Goal: Task Accomplishment & Management: Manage account settings

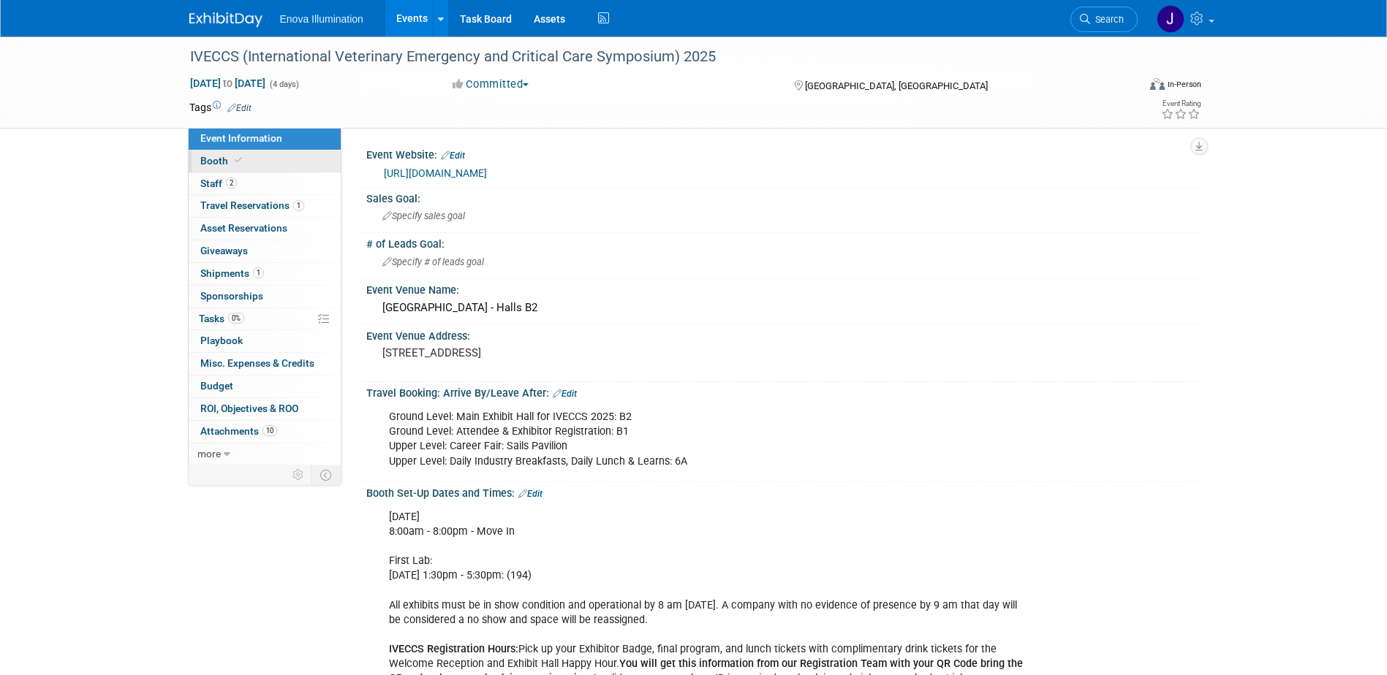
click at [246, 154] on link "Booth" at bounding box center [265, 162] width 152 height 22
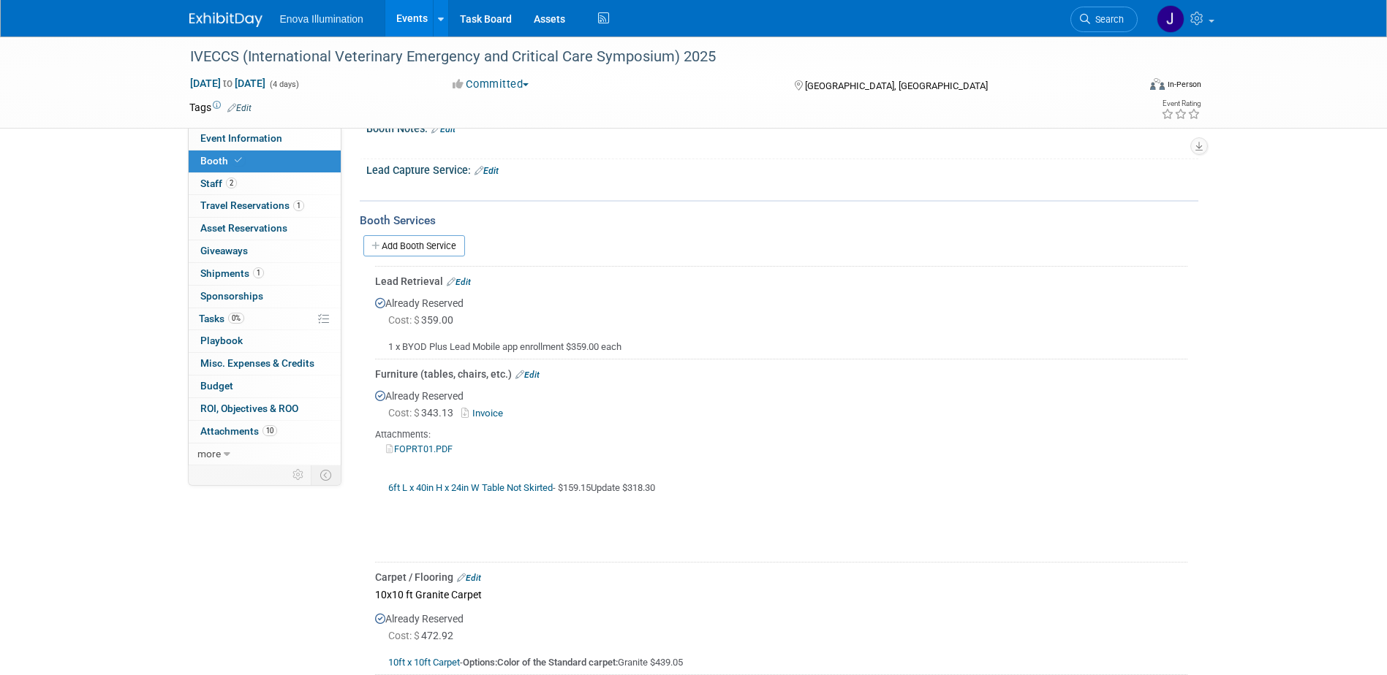
scroll to position [365, 0]
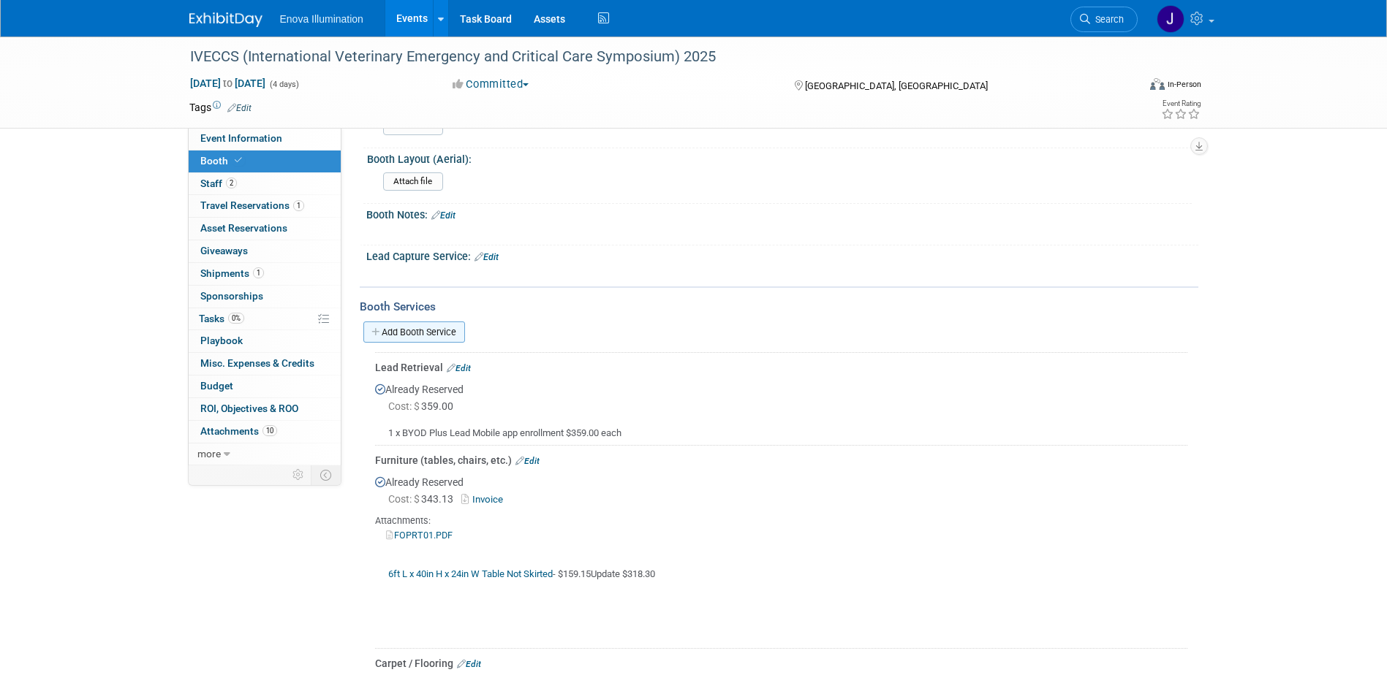
click at [405, 323] on link "Add Booth Service" at bounding box center [414, 332] width 102 height 21
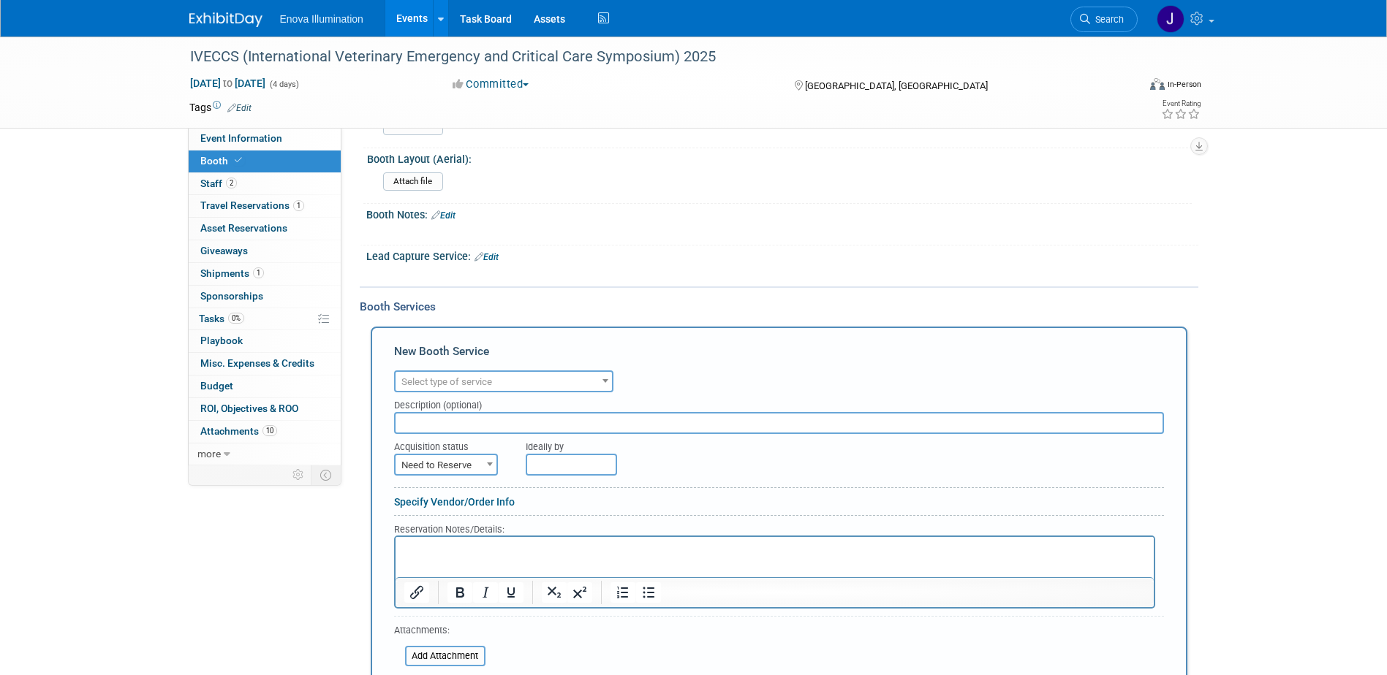
scroll to position [0, 0]
click at [433, 375] on span "Select type of service" at bounding box center [503, 382] width 216 height 20
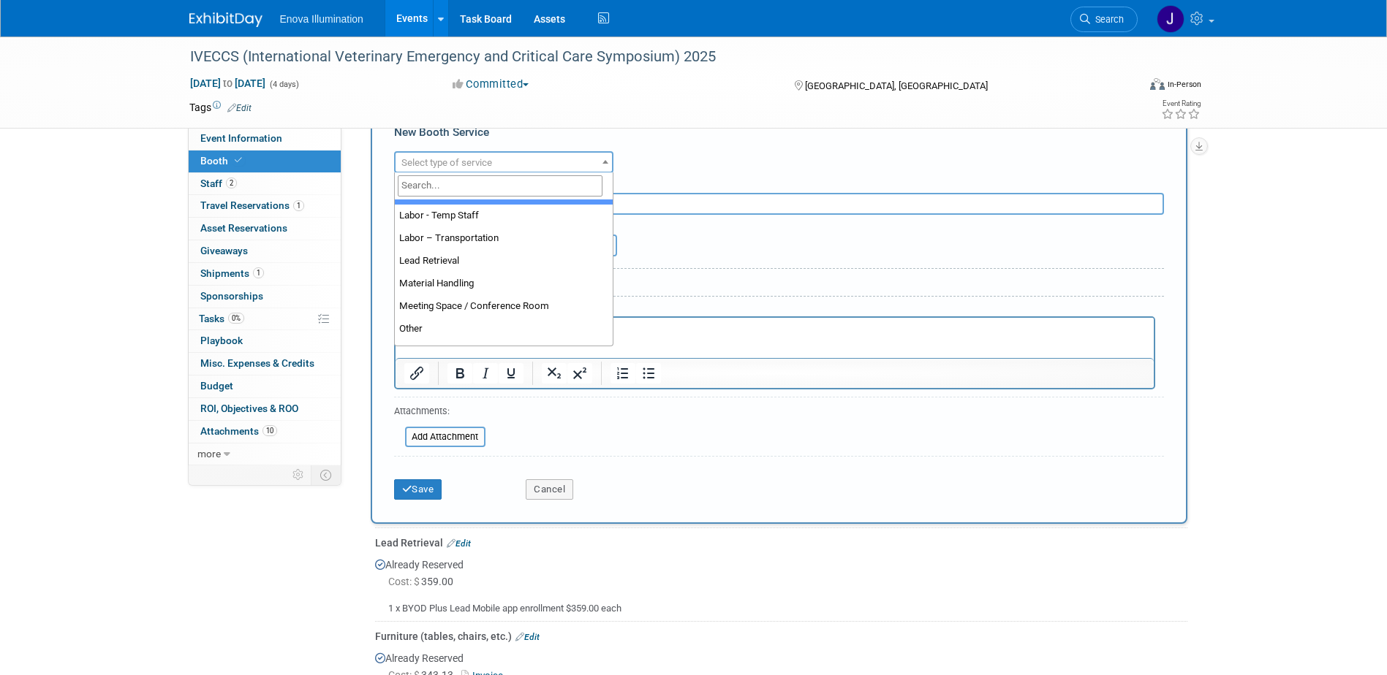
scroll to position [292, 0]
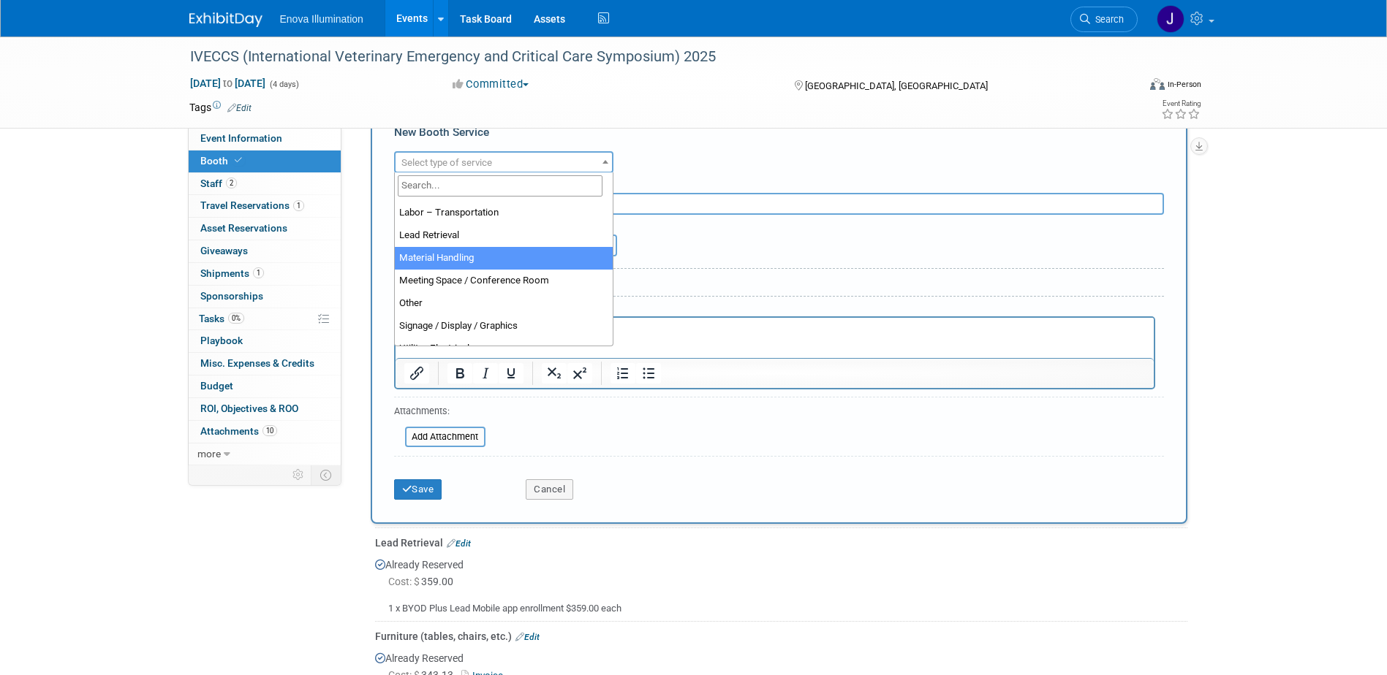
select select "10"
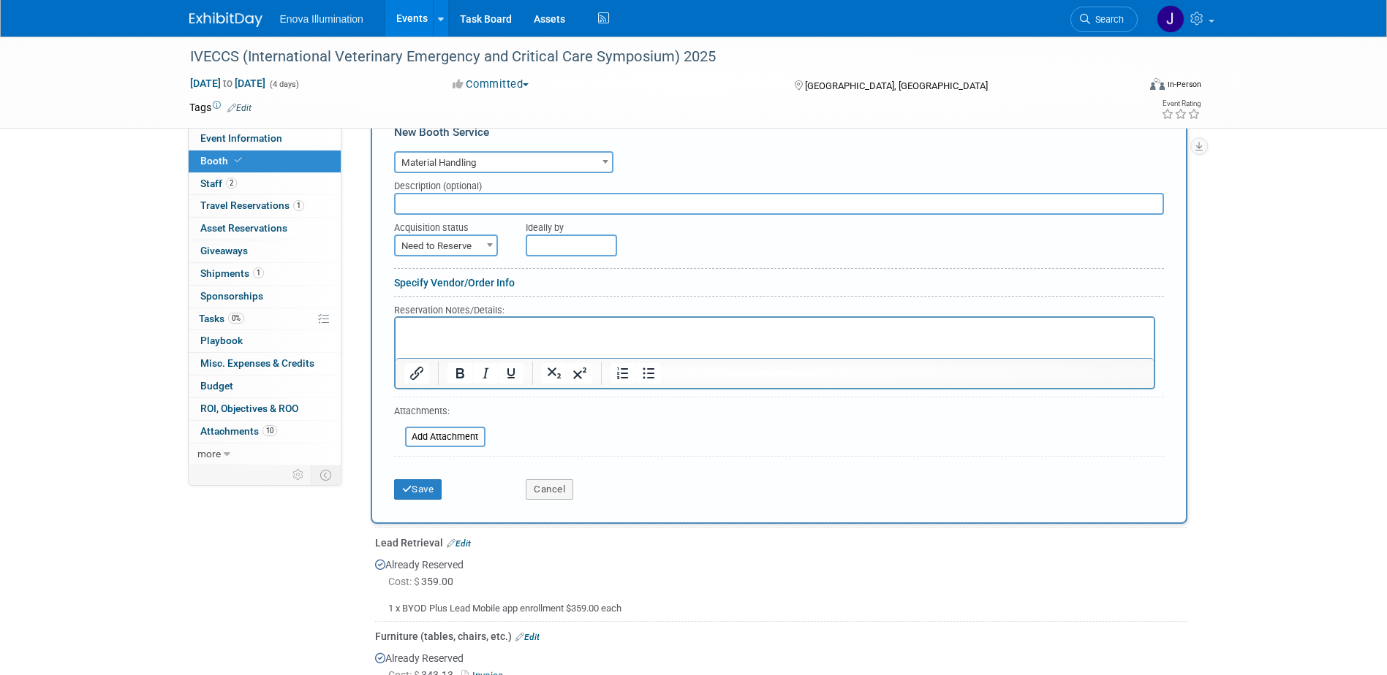
click at [440, 252] on span "Need to Reserve" at bounding box center [445, 246] width 101 height 20
select select "2"
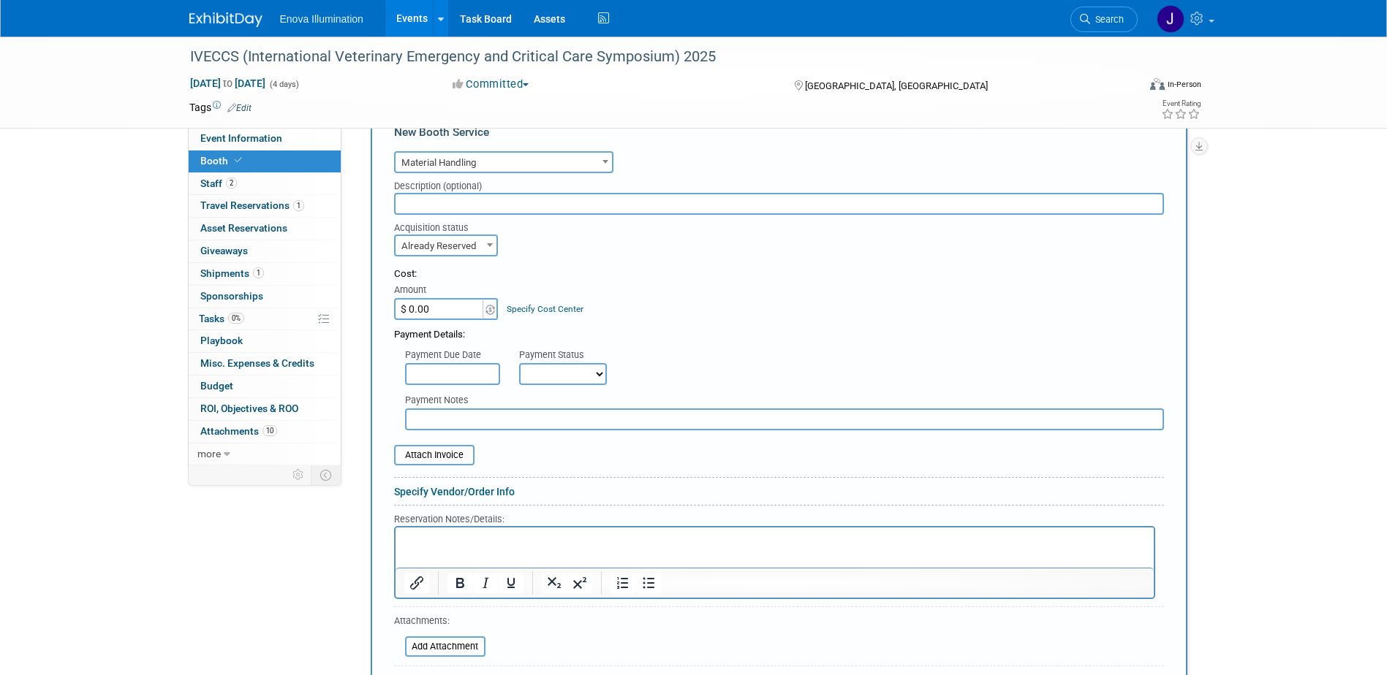
click at [442, 312] on input "$ 0.00" at bounding box center [439, 309] width 91 height 22
type input "$ 507.50"
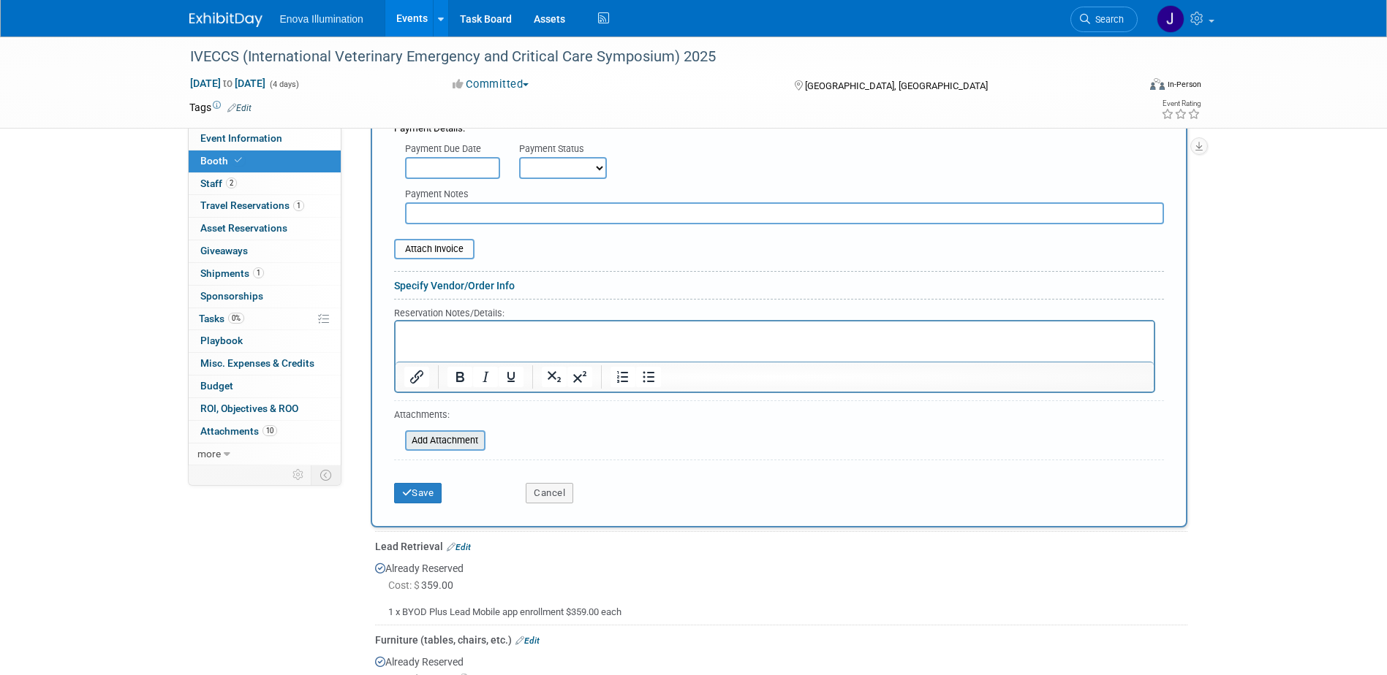
scroll to position [804, 0]
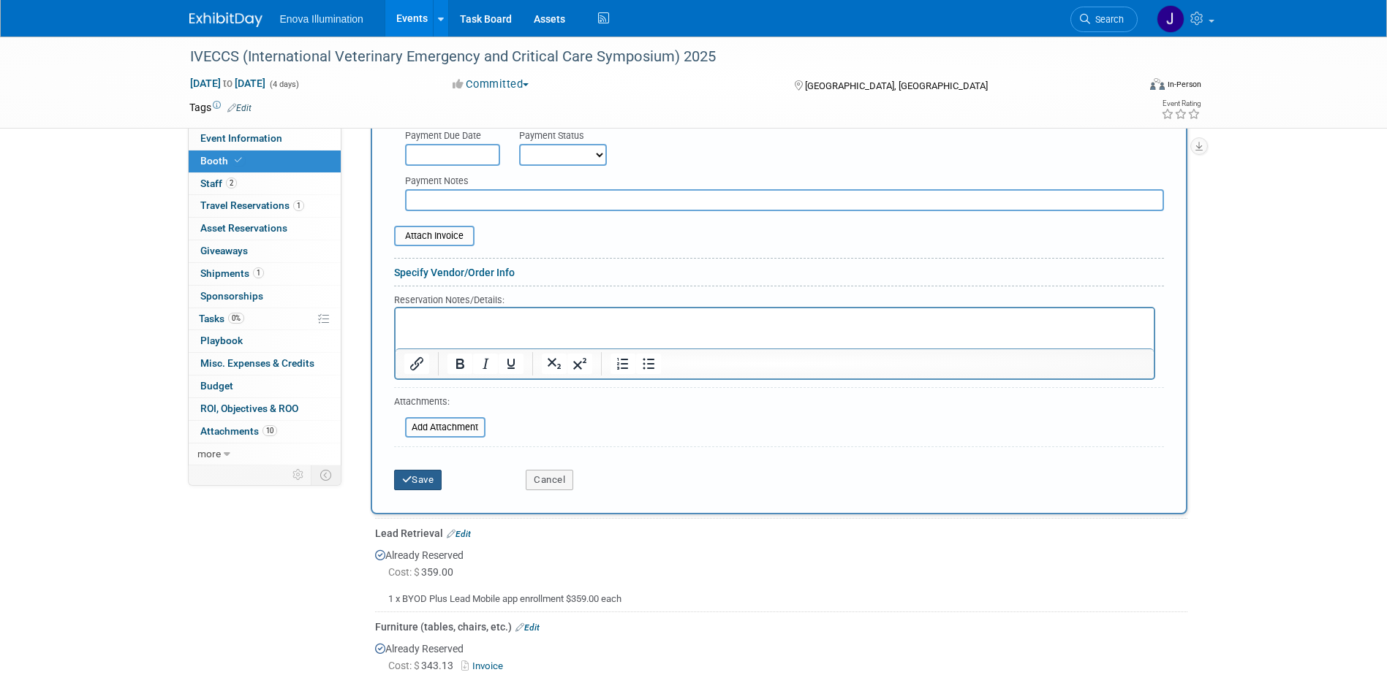
click at [416, 482] on button "Save" at bounding box center [418, 480] width 48 height 20
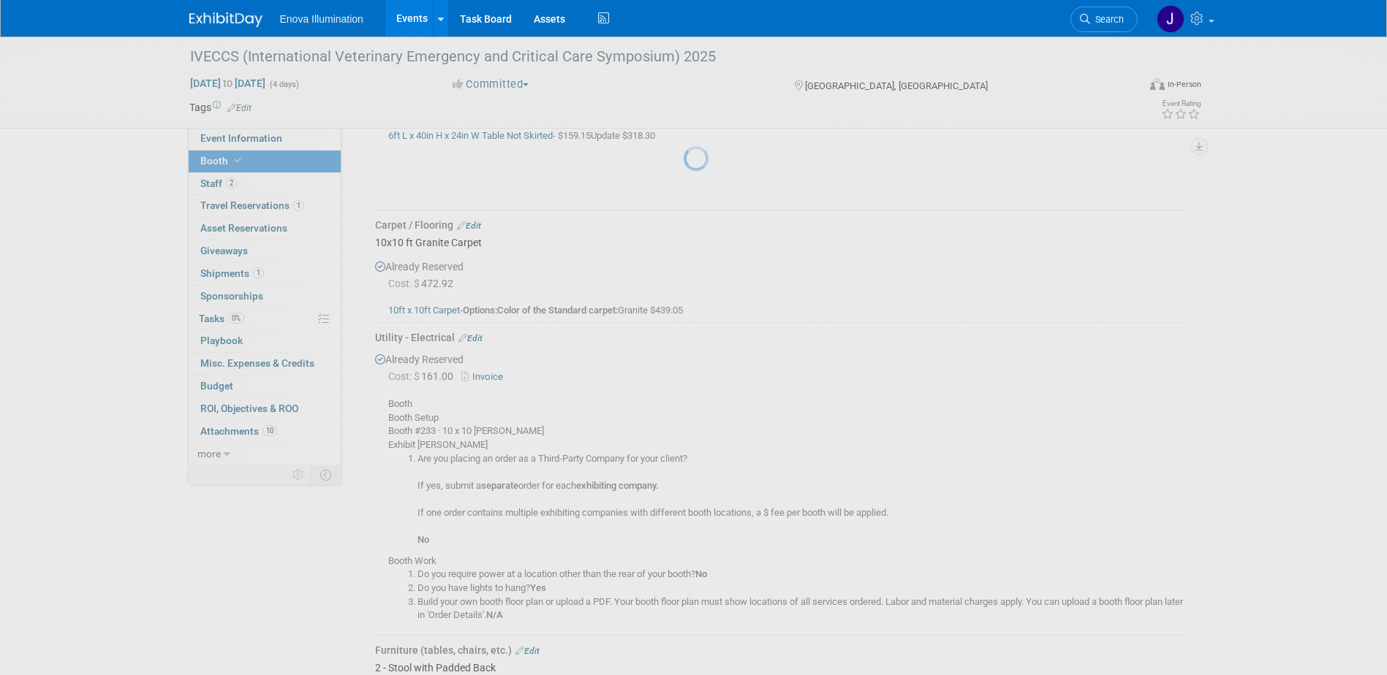
scroll to position [1113, 0]
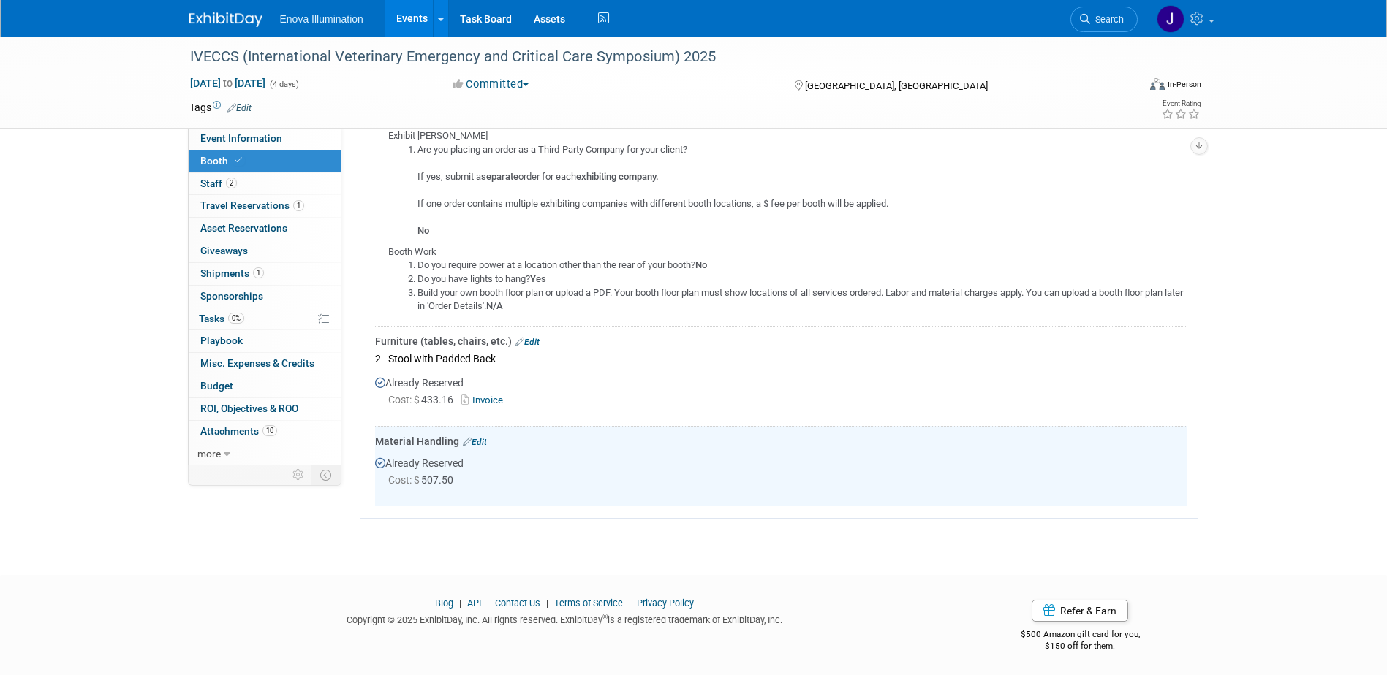
click at [485, 437] on link "Edit" at bounding box center [475, 442] width 24 height 10
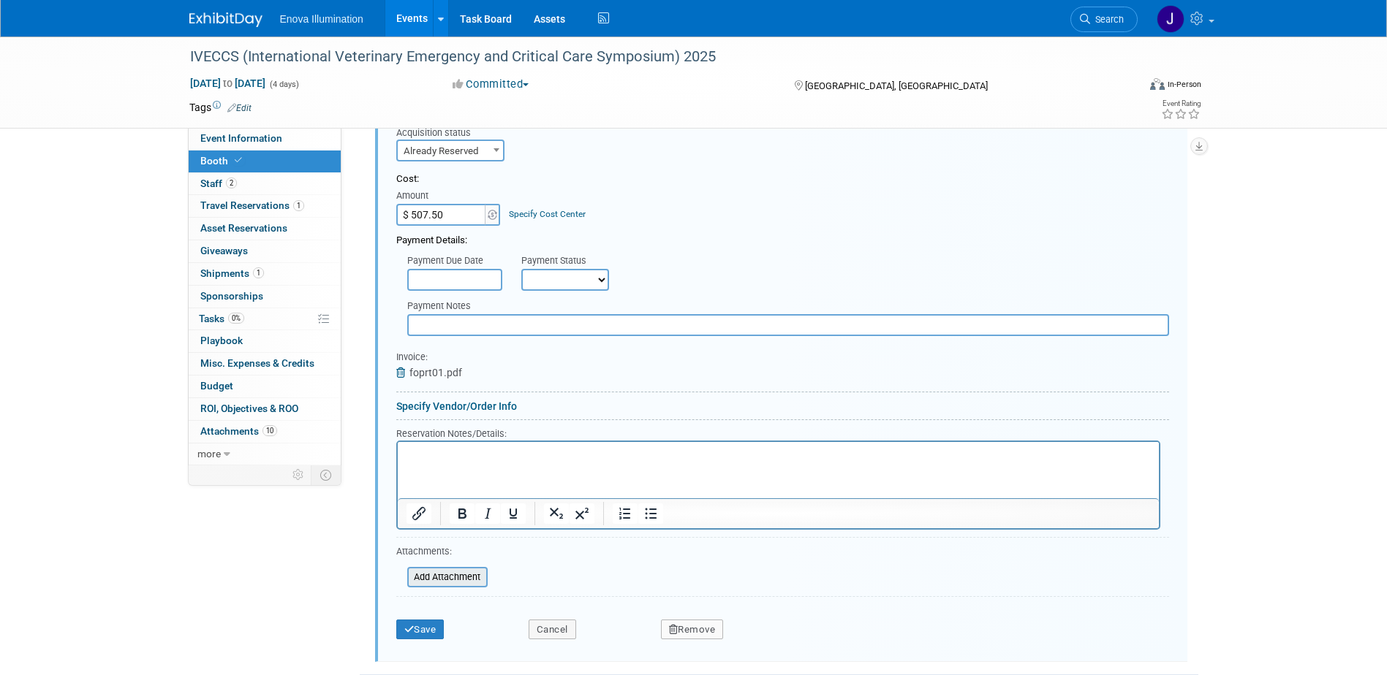
scroll to position [1517, 0]
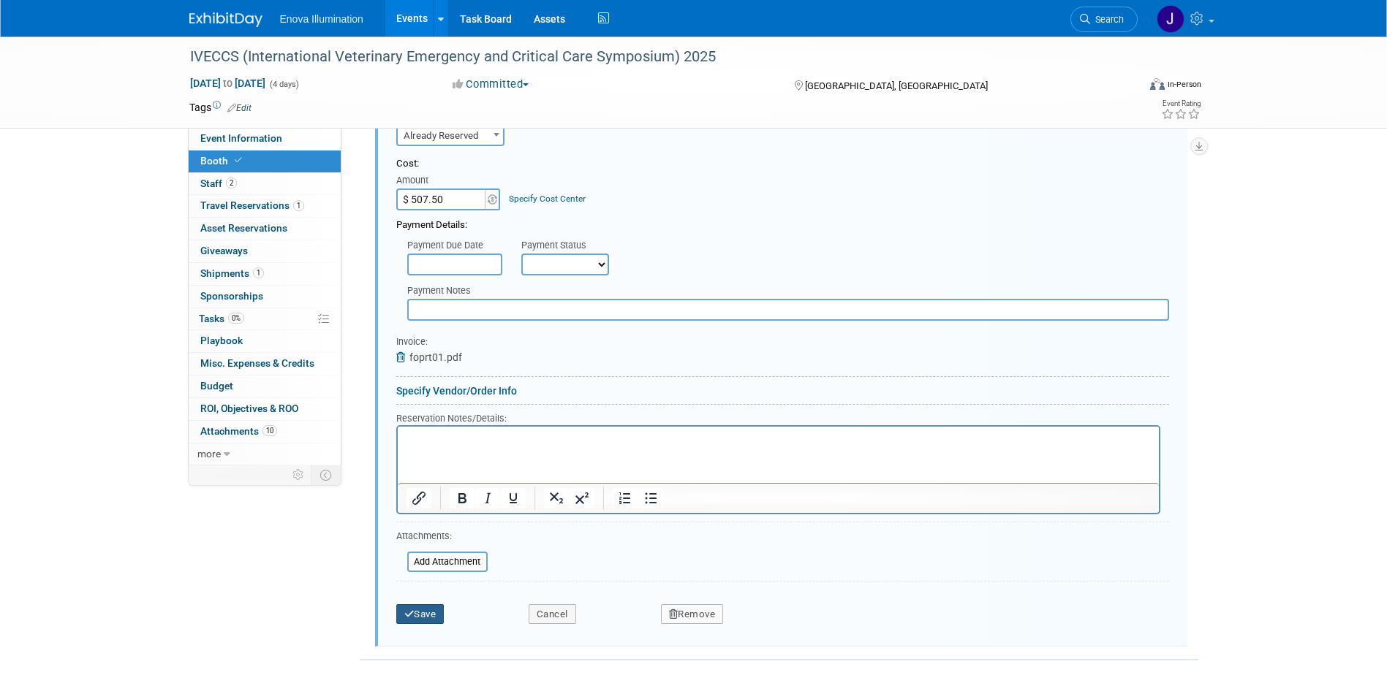
click at [416, 608] on button "Save" at bounding box center [420, 614] width 48 height 20
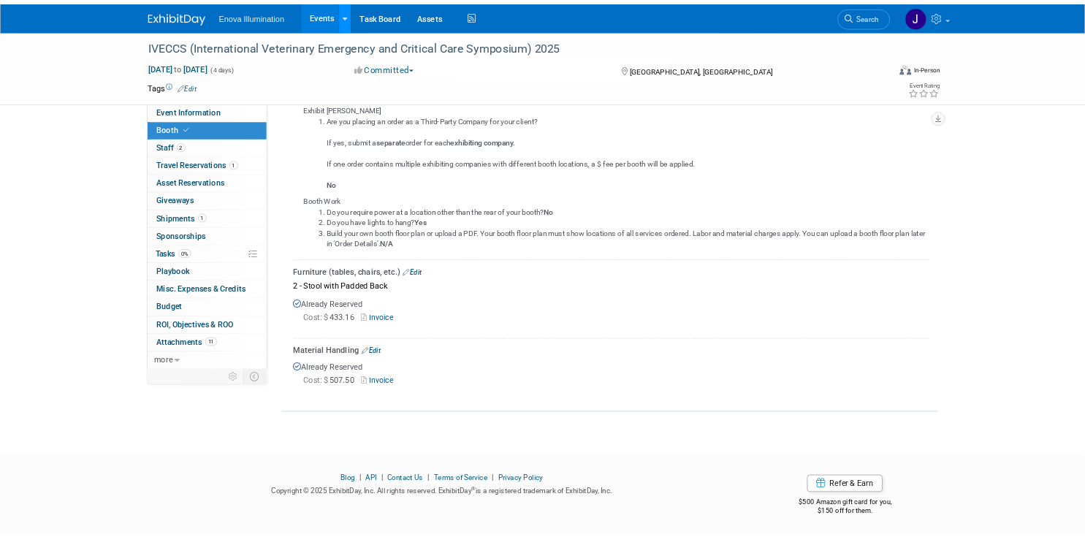
scroll to position [1111, 0]
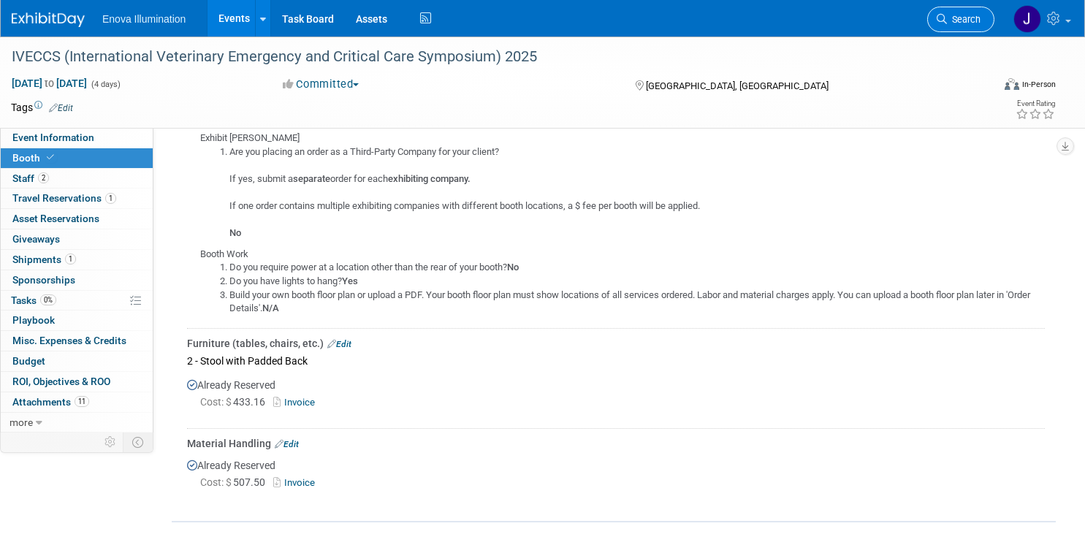
click at [974, 11] on link "Search" at bounding box center [961, 20] width 67 height 26
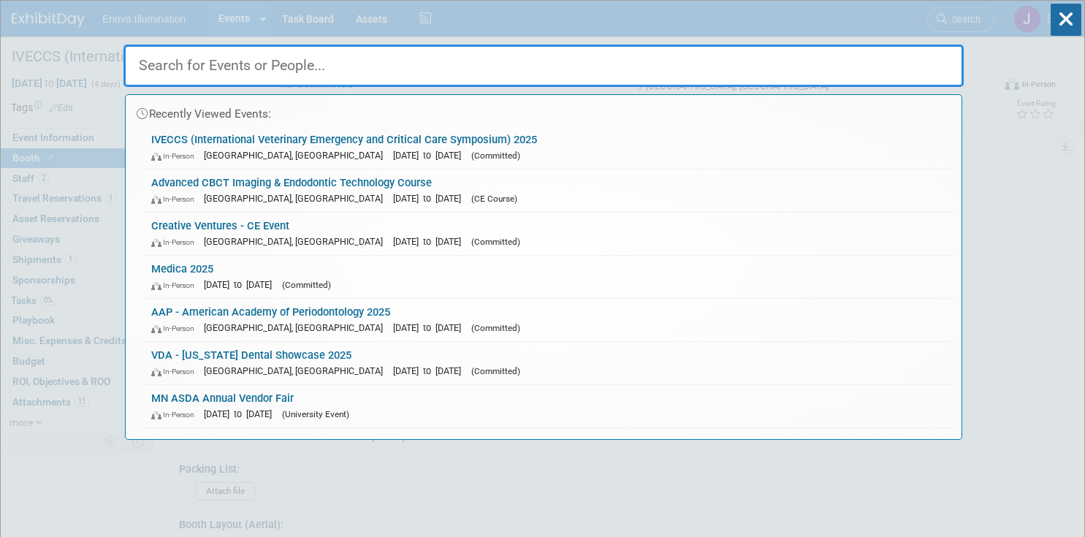
click at [539, 67] on input "text" at bounding box center [544, 66] width 841 height 42
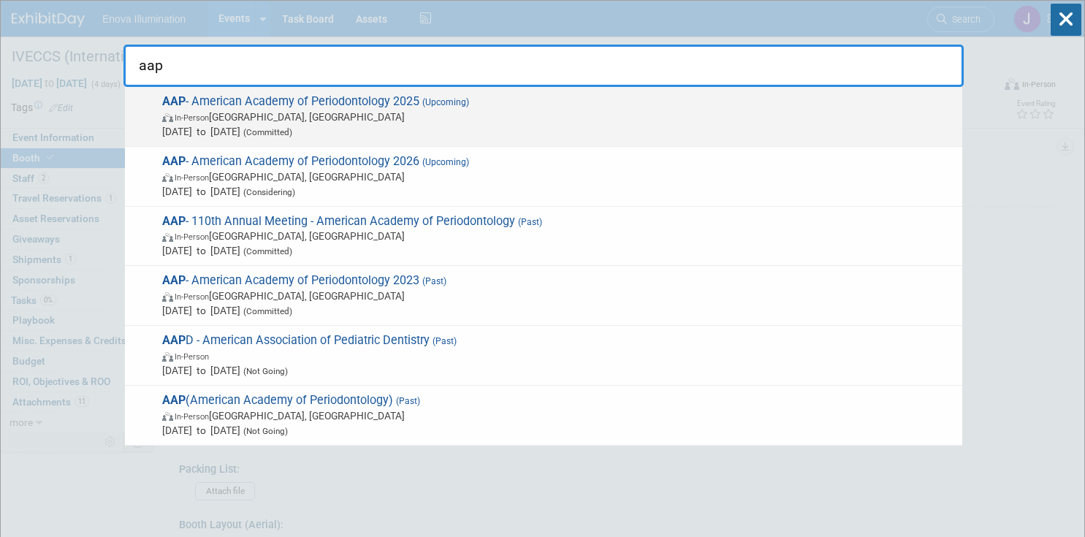
type input "aap"
click at [198, 101] on span "AAP - American Academy of Periodontology 2025 (Upcoming) In-Person Toronto, Can…" at bounding box center [556, 116] width 797 height 45
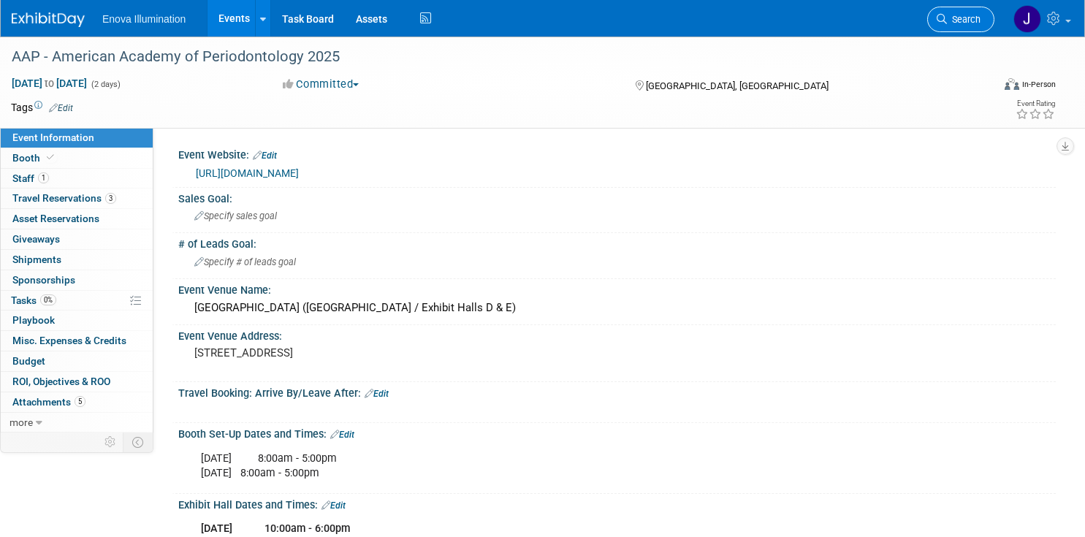
click at [974, 26] on link "Search" at bounding box center [961, 20] width 67 height 26
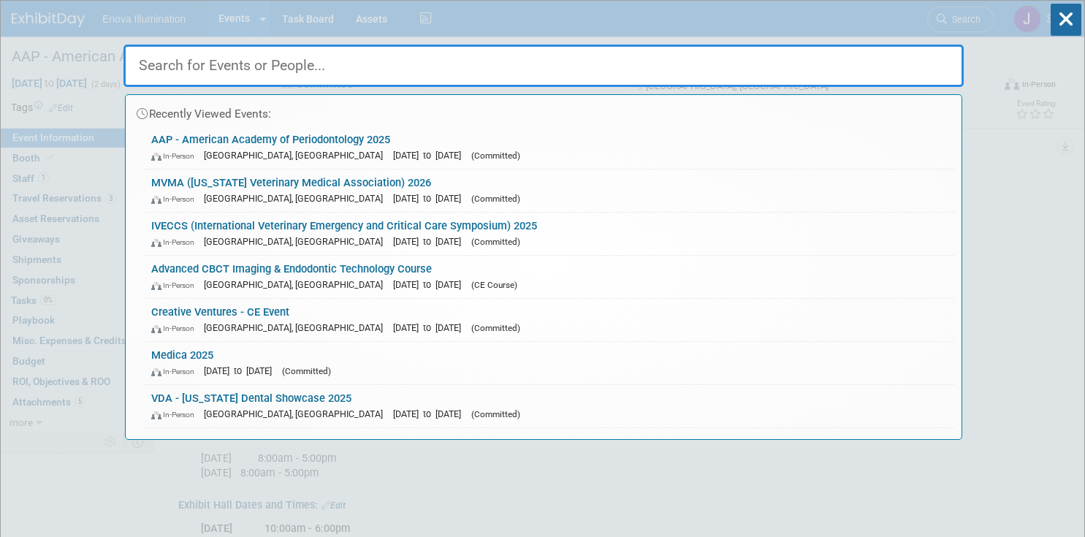
click at [801, 49] on input "text" at bounding box center [544, 66] width 841 height 42
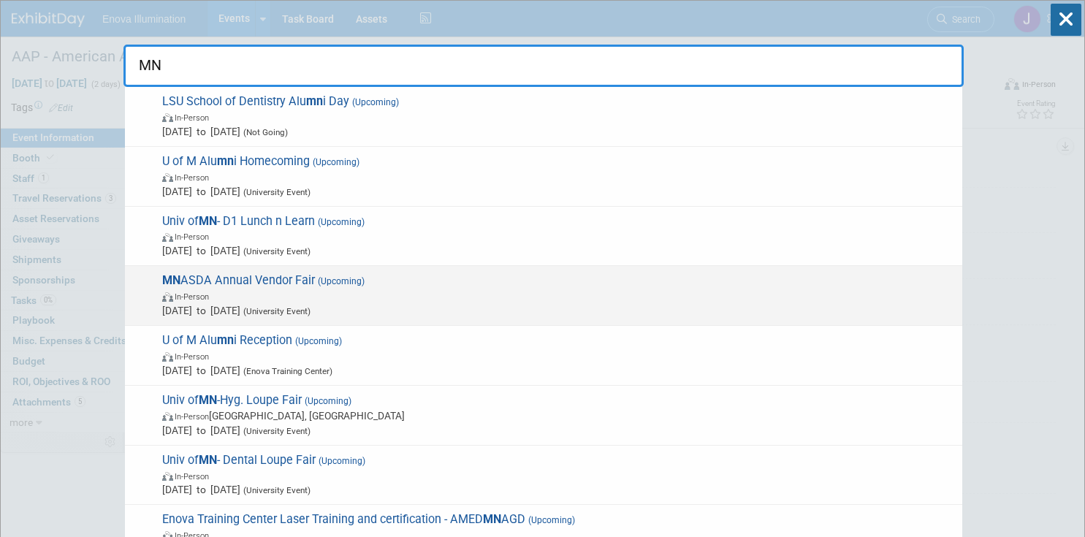
type input "MN"
click at [246, 276] on span "MN ASDA Annual Vendor Fair (Upcoming) In-Person Nov 5, 2025 to Nov 5, 2025 (Uni…" at bounding box center [556, 295] width 797 height 45
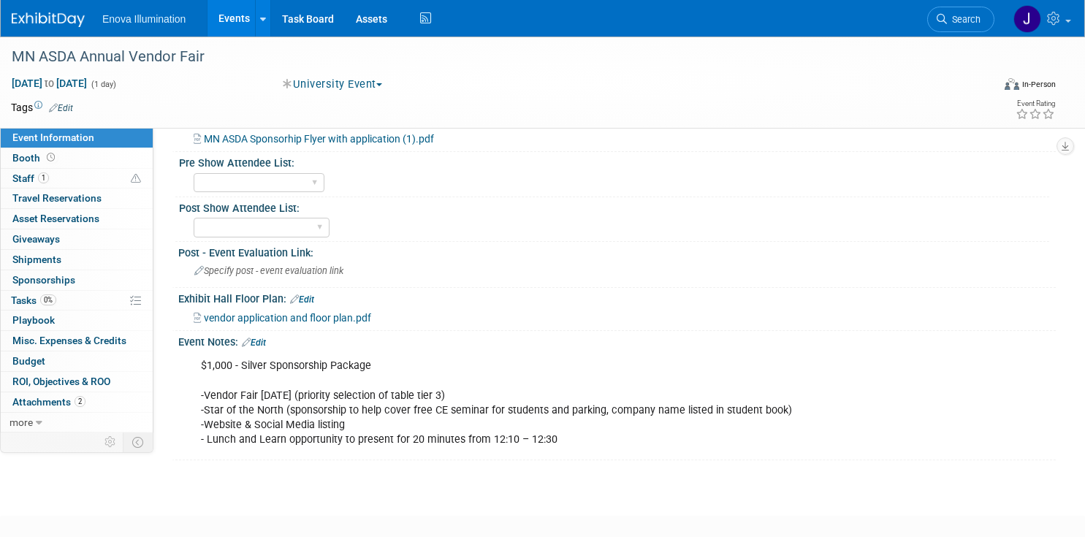
scroll to position [439, 0]
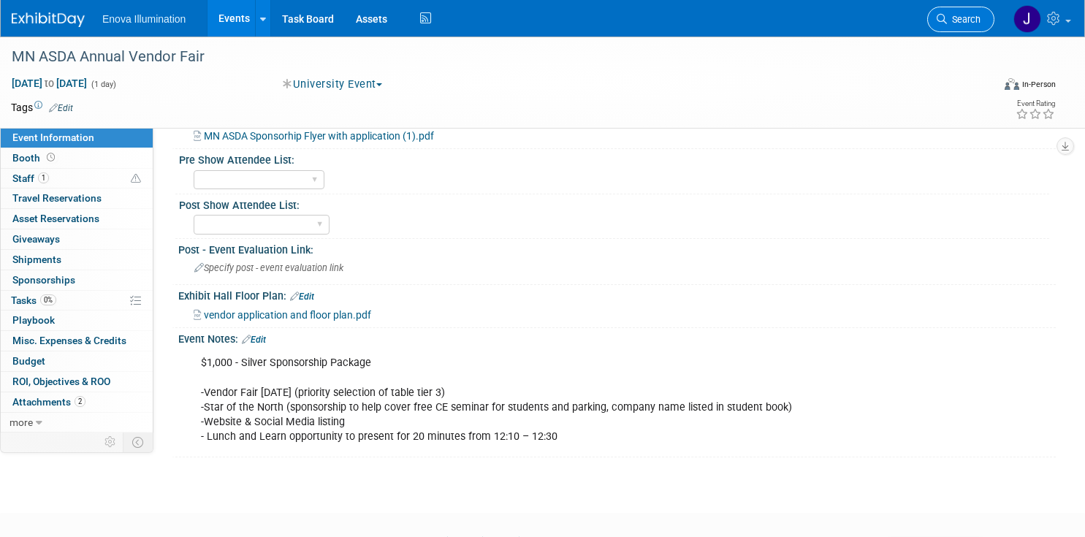
click at [963, 16] on span "Search" at bounding box center [964, 19] width 34 height 11
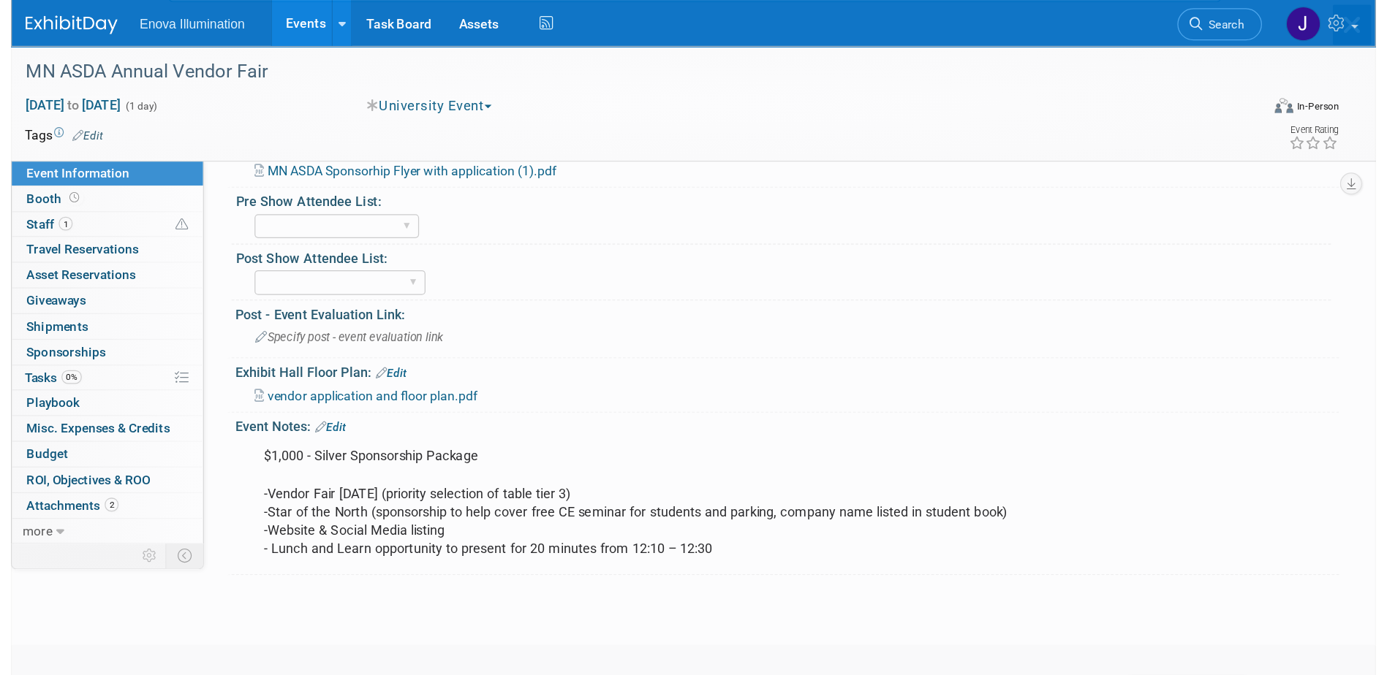
scroll to position [0, 0]
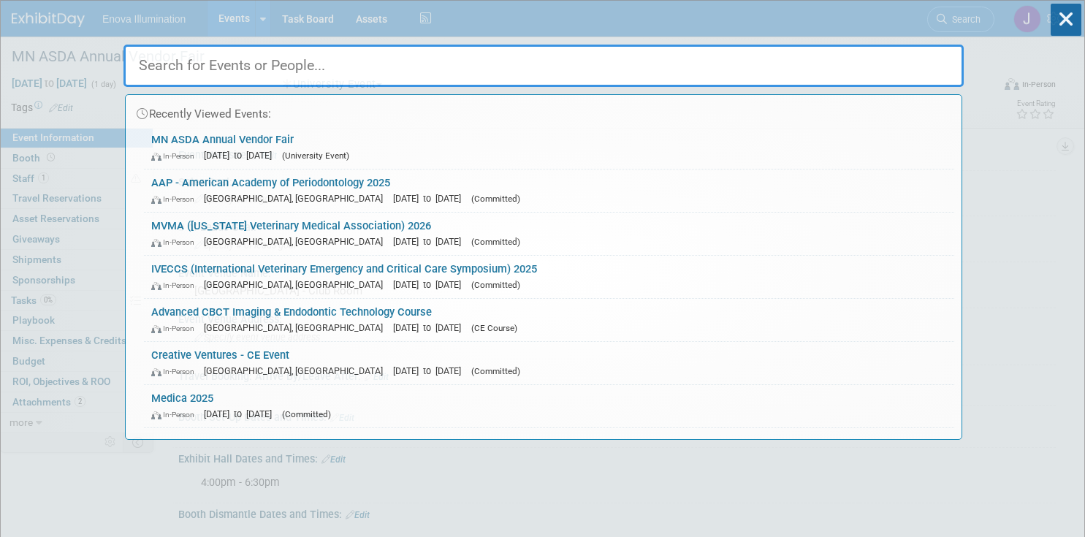
click at [771, 60] on input "text" at bounding box center [544, 66] width 841 height 42
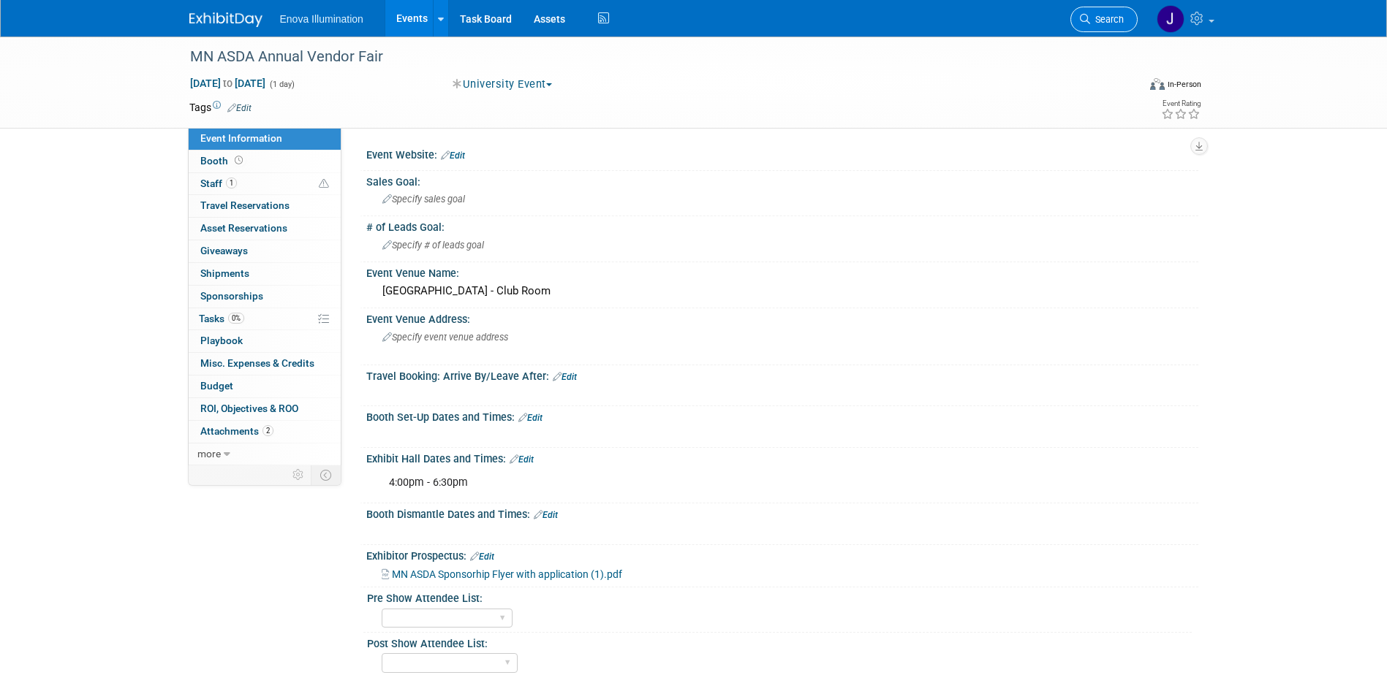
click at [1085, 20] on span "Search" at bounding box center [1107, 19] width 34 height 11
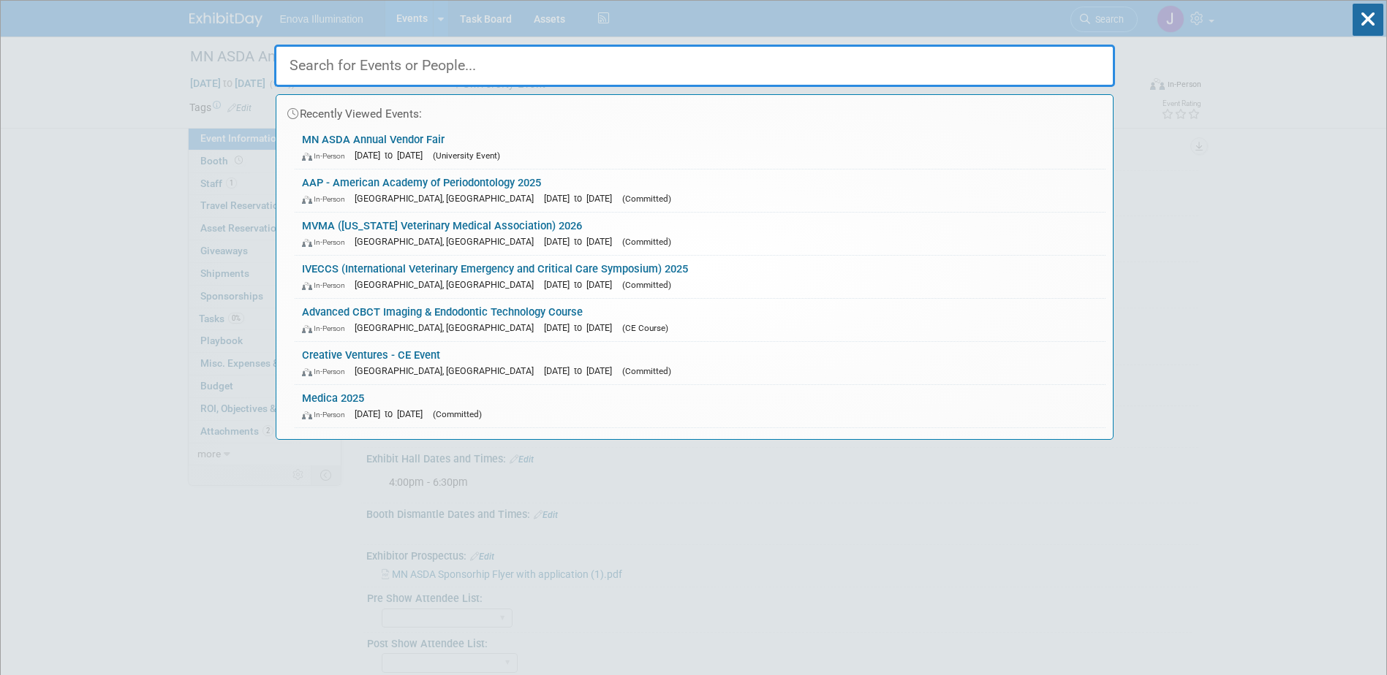
click at [801, 87] on div "Recently Viewed Events: MN ASDA Annual Vendor Fair In-Person Nov 5, 2025 to Nov…" at bounding box center [694, 238] width 841 height 403
click at [803, 81] on input "text" at bounding box center [694, 66] width 841 height 42
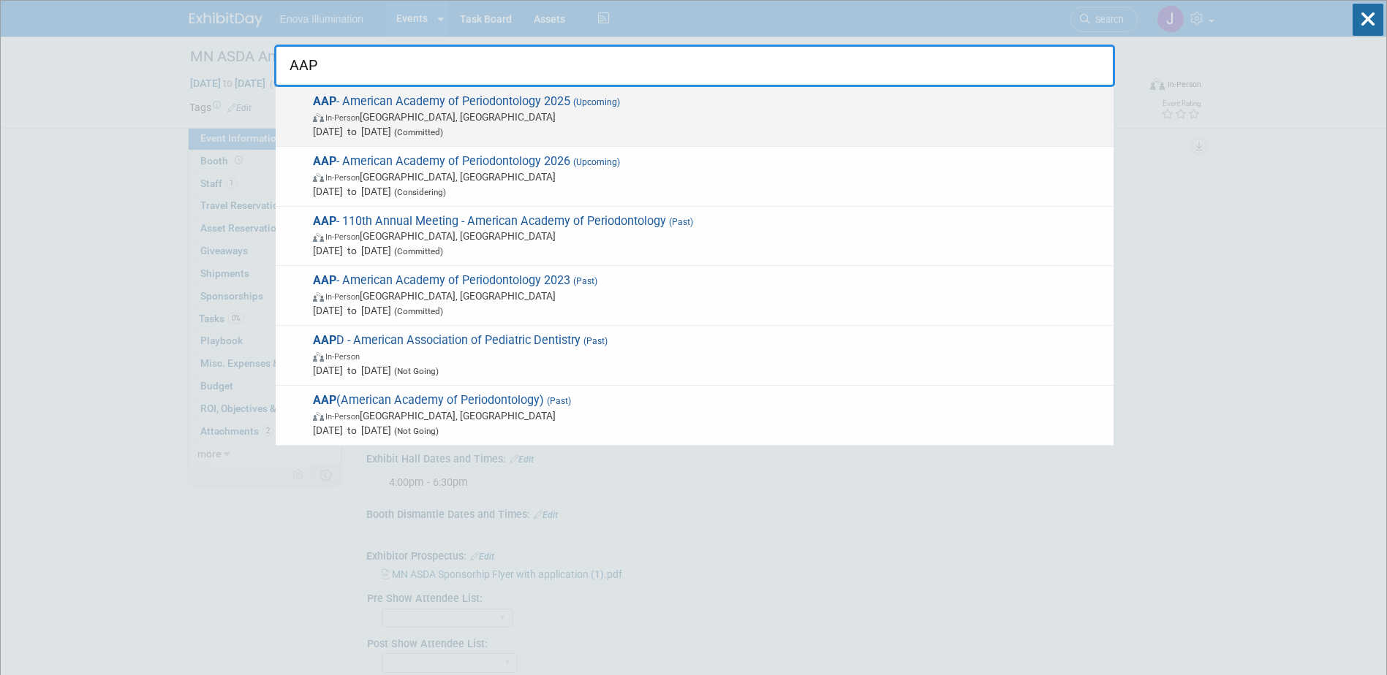
type input "AAP"
click at [383, 104] on span "AAP - American Academy of Periodontology 2025 (Upcoming) In-Person Toronto, Can…" at bounding box center [706, 116] width 797 height 45
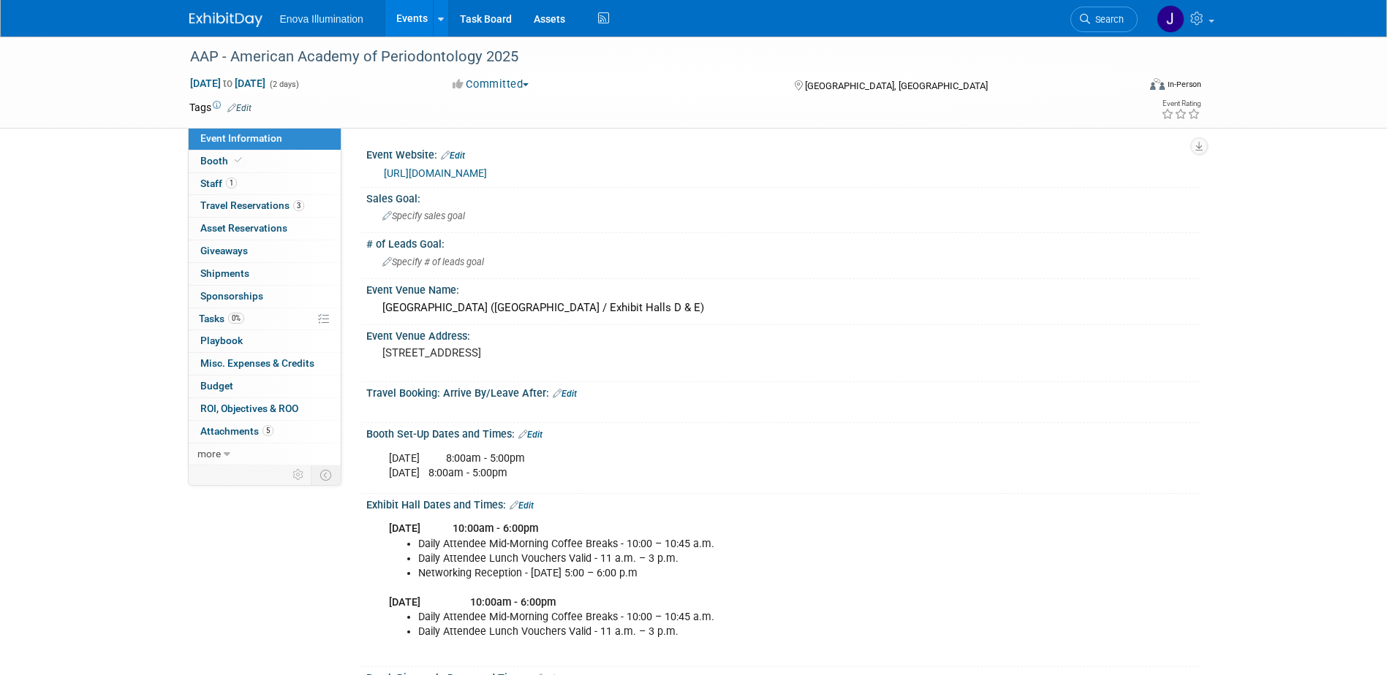
click at [1115, 22] on span "Search" at bounding box center [1107, 19] width 34 height 11
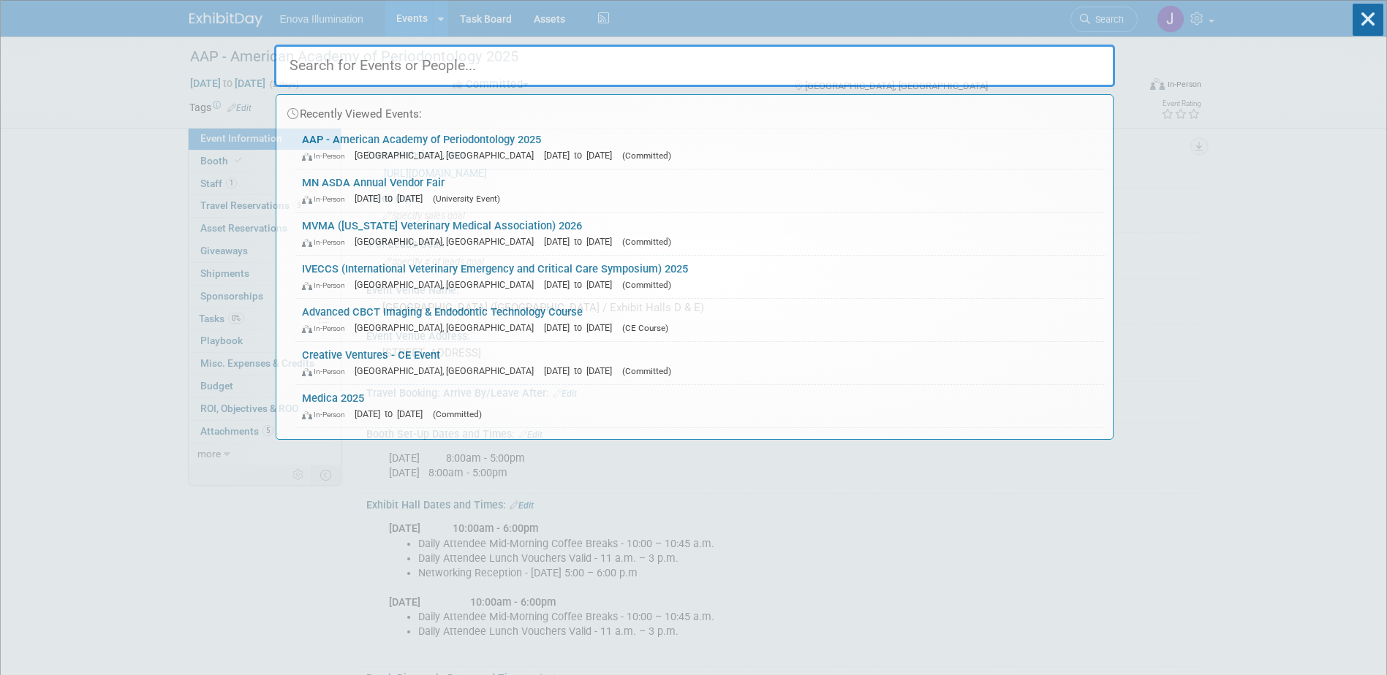
click at [1056, 66] on input "text" at bounding box center [694, 66] width 841 height 42
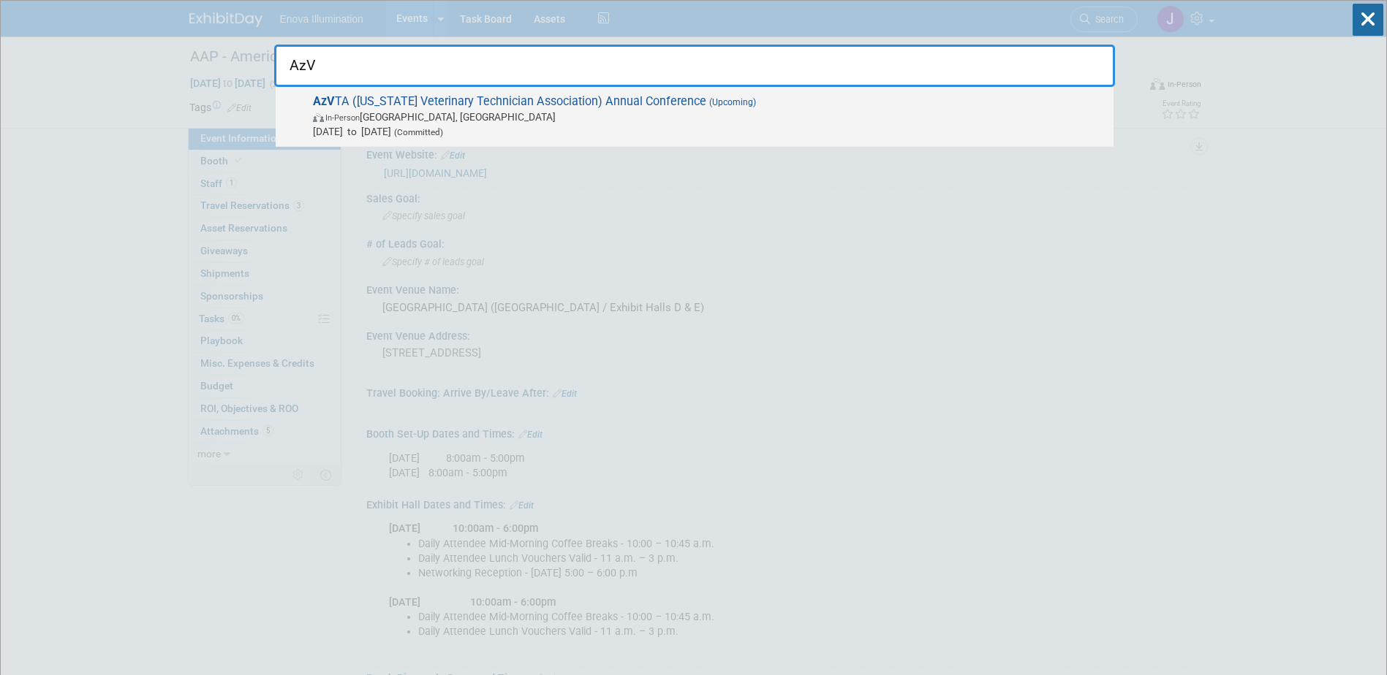
type input "AzV"
click at [515, 110] on span "In-Person Phoenix, AZ" at bounding box center [709, 117] width 793 height 15
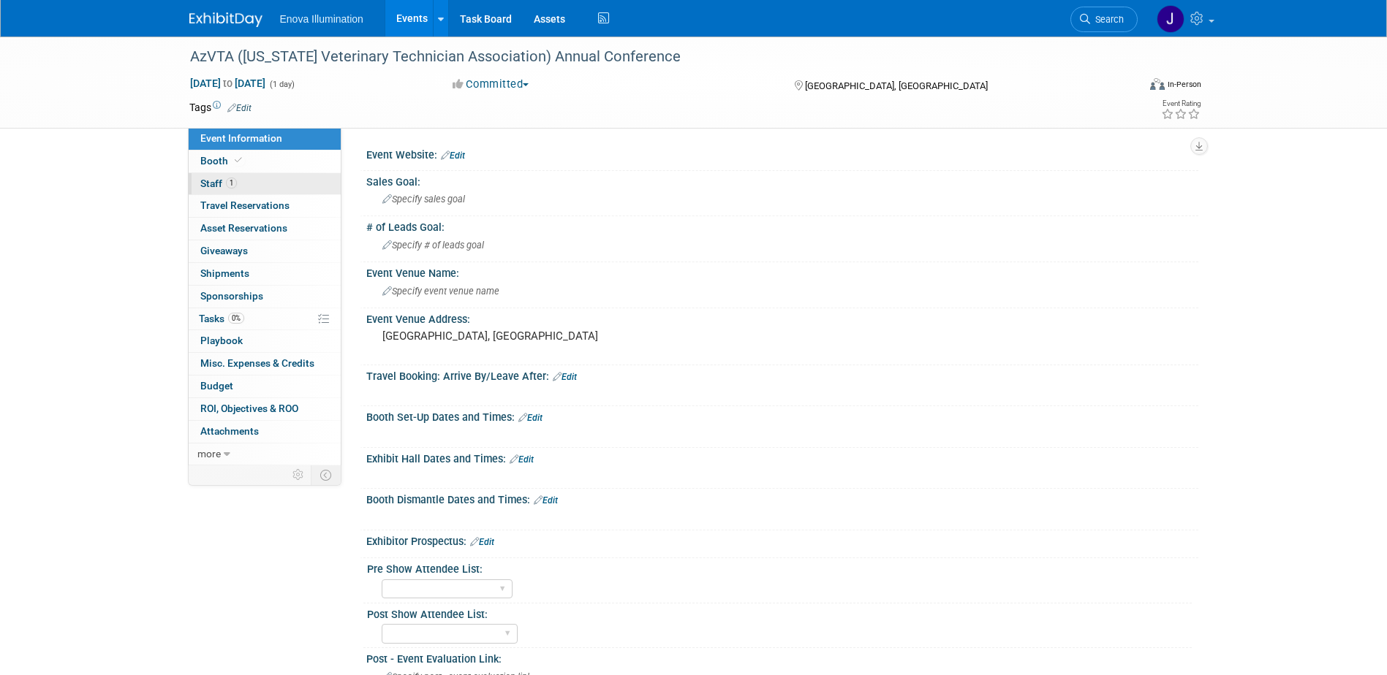
click at [312, 189] on link "1 Staff 1" at bounding box center [265, 184] width 152 height 22
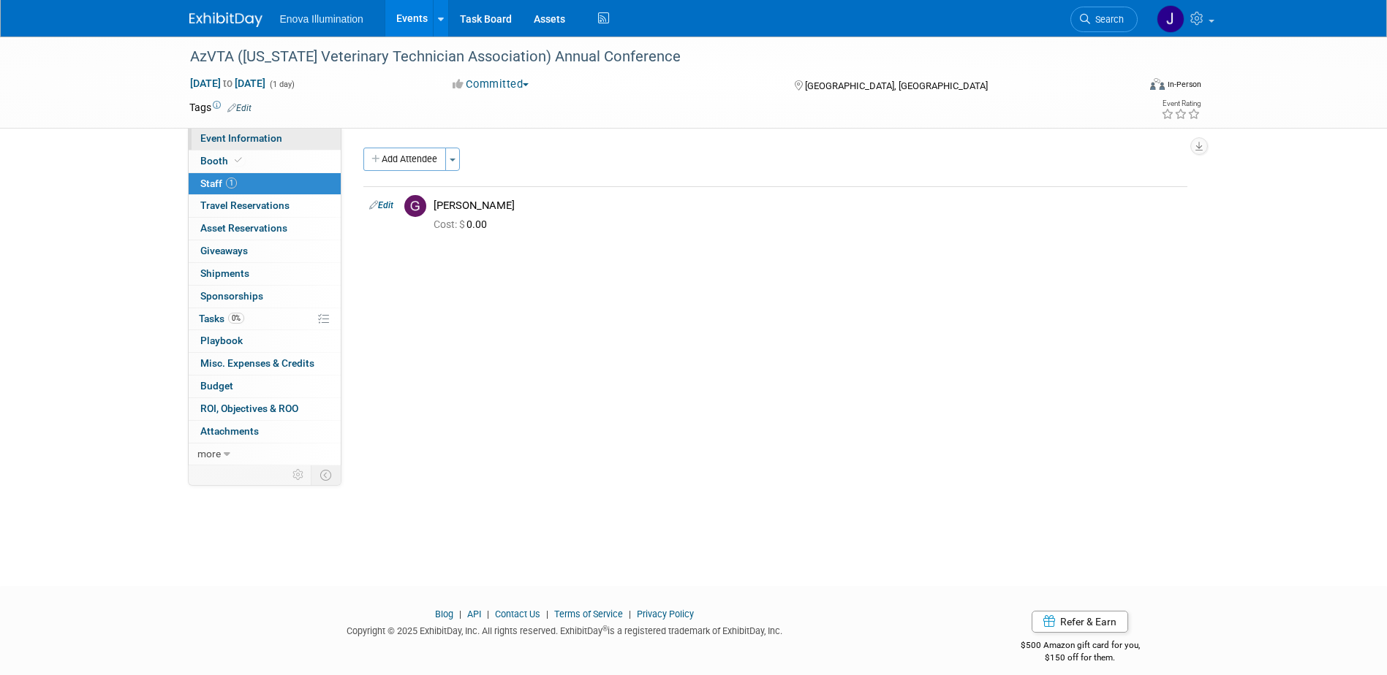
click at [281, 146] on link "Event Information" at bounding box center [265, 139] width 152 height 22
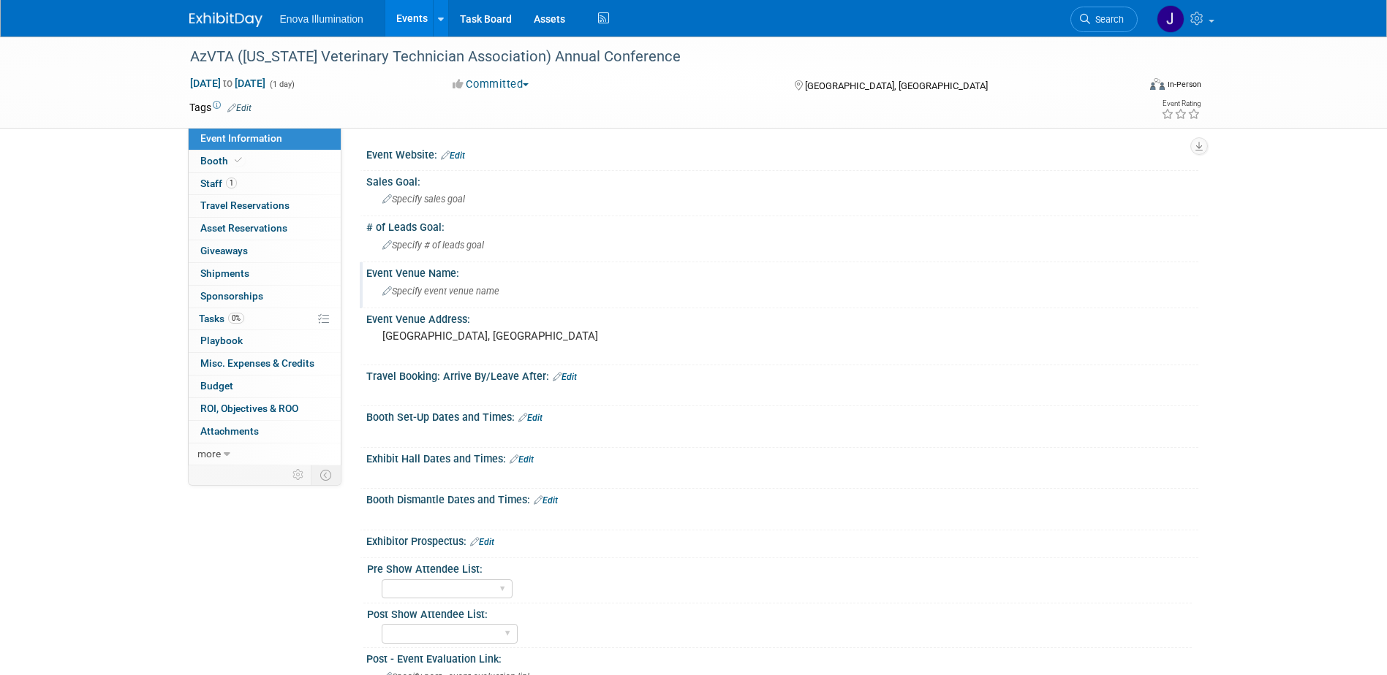
click at [439, 292] on span "Specify event venue name" at bounding box center [440, 291] width 117 height 11
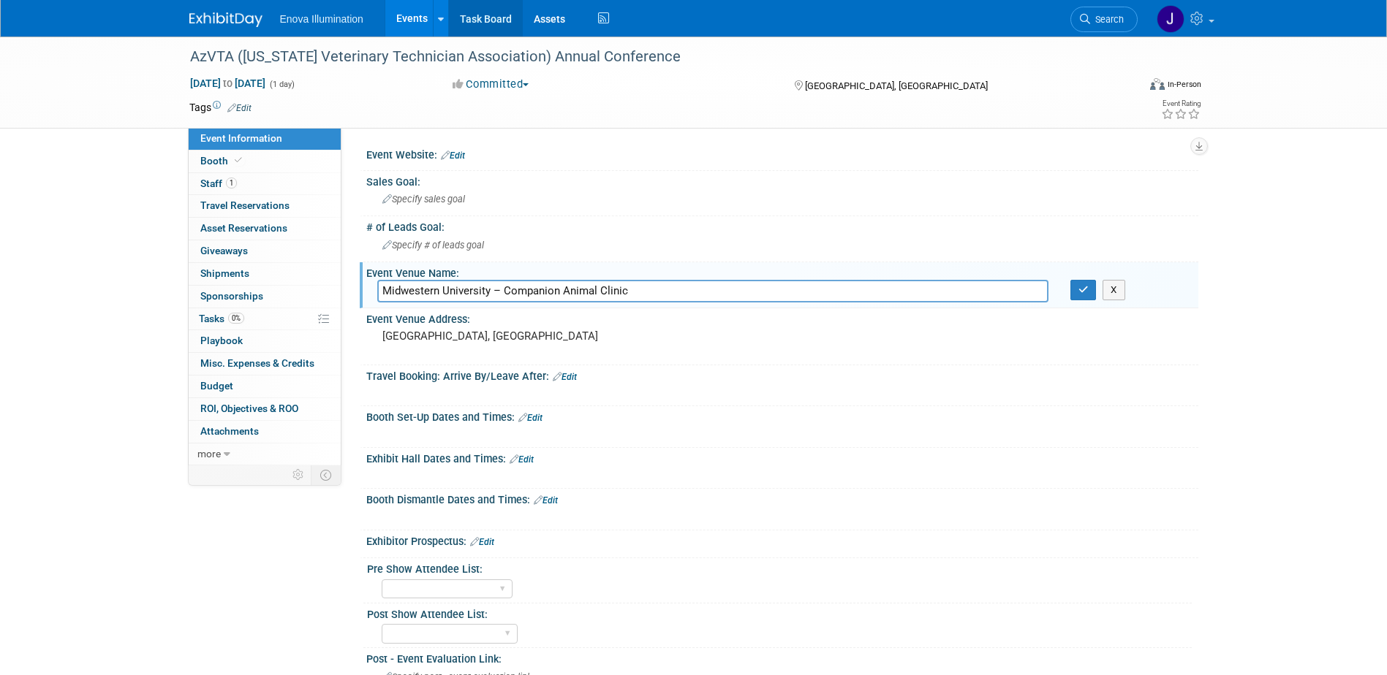
type input "Midwestern University – Companion Animal Clinic"
drag, startPoint x: 1086, startPoint y: 294, endPoint x: 990, endPoint y: 287, distance: 96.7
click at [1086, 294] on icon "button" at bounding box center [1083, 290] width 10 height 10
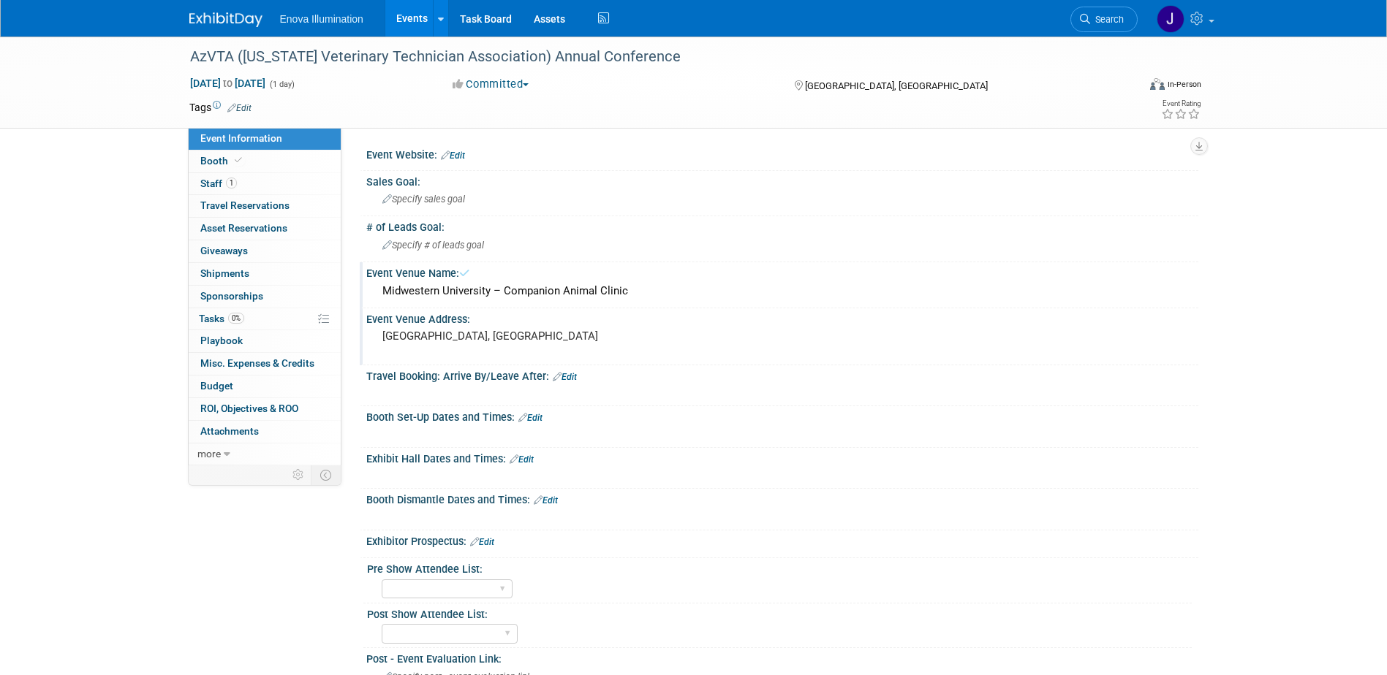
click at [452, 328] on div "Phoenix, AZ" at bounding box center [539, 343] width 325 height 34
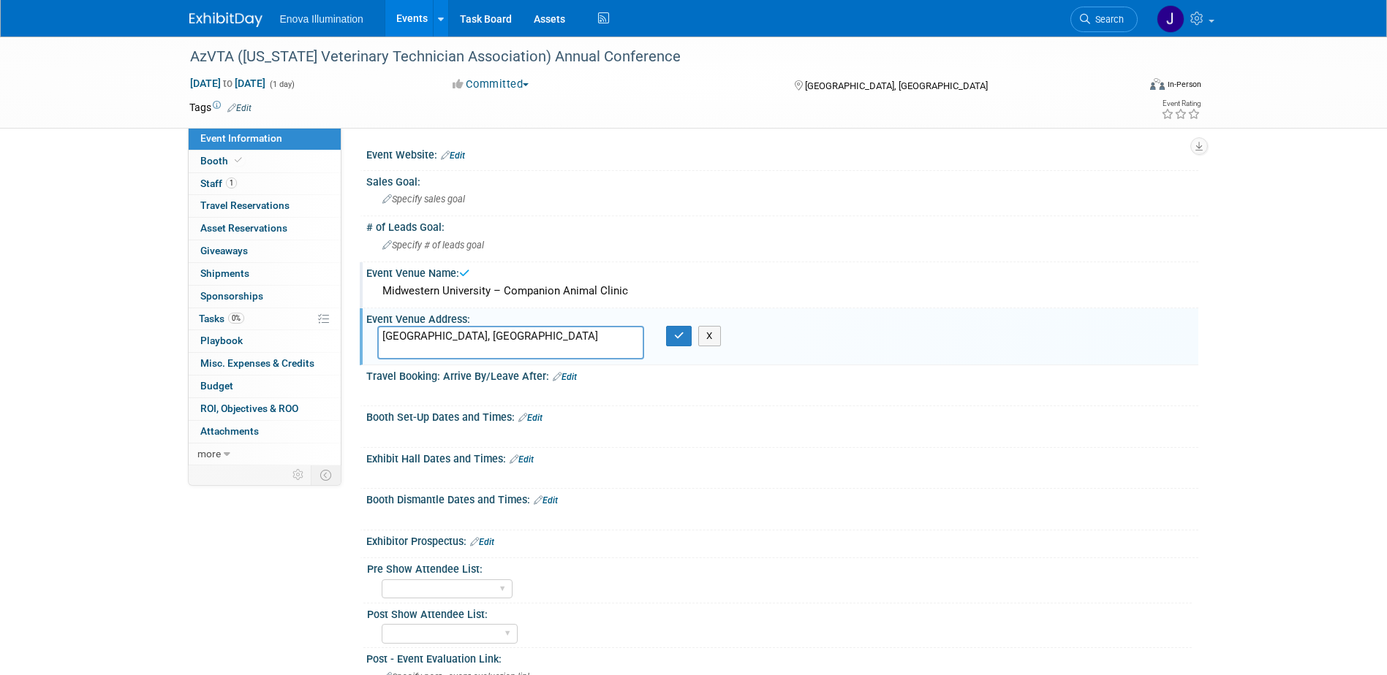
drag, startPoint x: 455, startPoint y: 338, endPoint x: 143, endPoint y: 319, distance: 312.0
click at [147, 319] on div "AzVTA (Arizona Veterinary Technician Association) Annual Conference Nov 8, 2025…" at bounding box center [693, 422] width 1387 height 771
paste textarea "5715 W Utopia Rd, Glendale, AZ 85308"
click at [468, 340] on textarea "5715 W Utopia Rd, Glendale, AZ 85308" at bounding box center [510, 343] width 267 height 34
type textarea "5715 W Utopia Rd Glendale, AZ 85308"
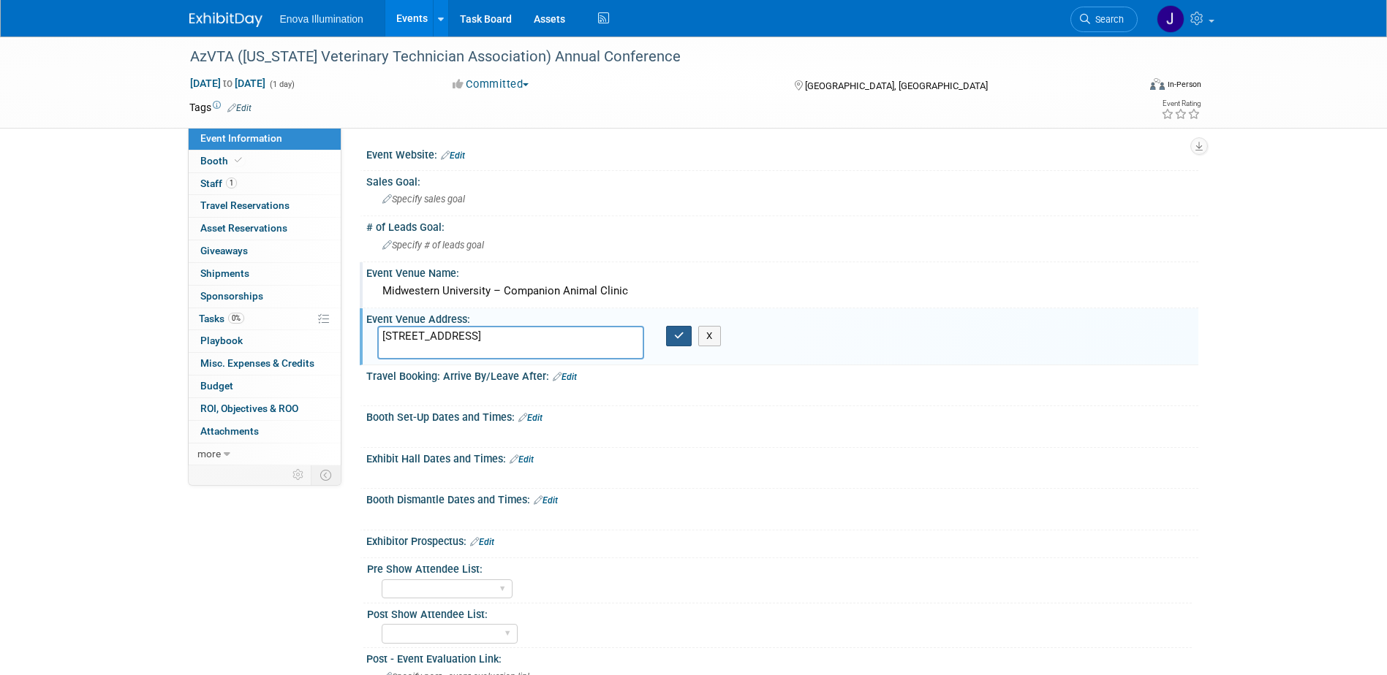
click at [678, 338] on icon "button" at bounding box center [679, 336] width 10 height 10
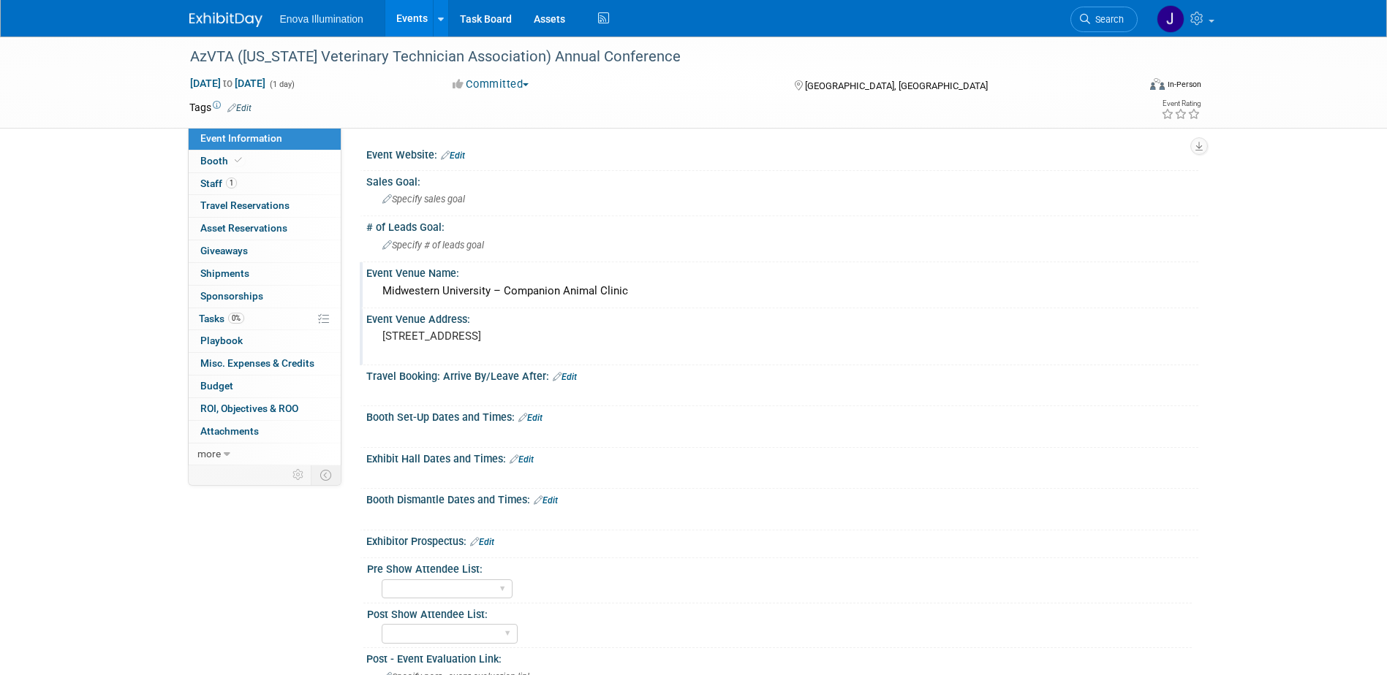
drag, startPoint x: 528, startPoint y: 461, endPoint x: 470, endPoint y: 461, distance: 58.5
click at [528, 461] on link "Edit" at bounding box center [521, 460] width 24 height 10
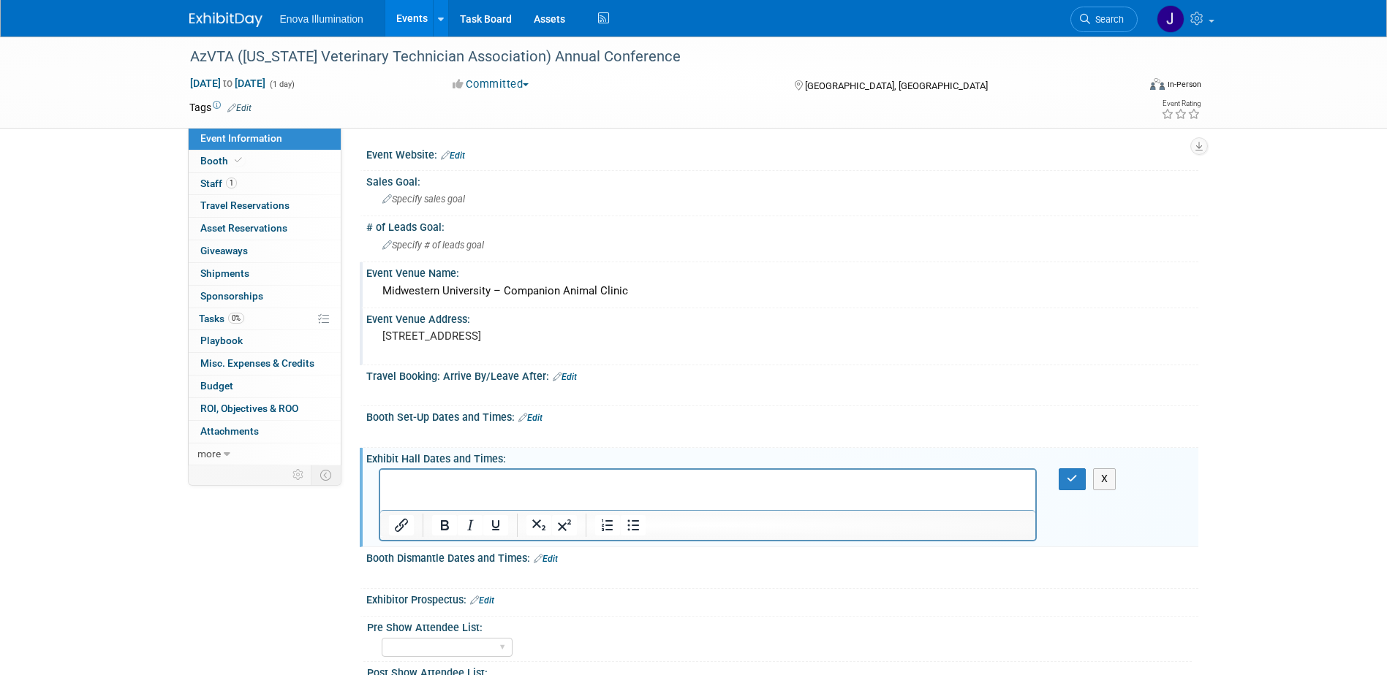
drag, startPoint x: 434, startPoint y: 473, endPoint x: 399, endPoint y: 486, distance: 37.5
click at [471, 481] on p "This full-day event ( 8:00 AM – 4:00 PM )" at bounding box center [707, 483] width 639 height 15
click at [576, 483] on p "This full-day event - 8:00 AM – 4:00 PM )" at bounding box center [707, 483] width 639 height 15
click at [1066, 474] on button "button" at bounding box center [1071, 479] width 27 height 21
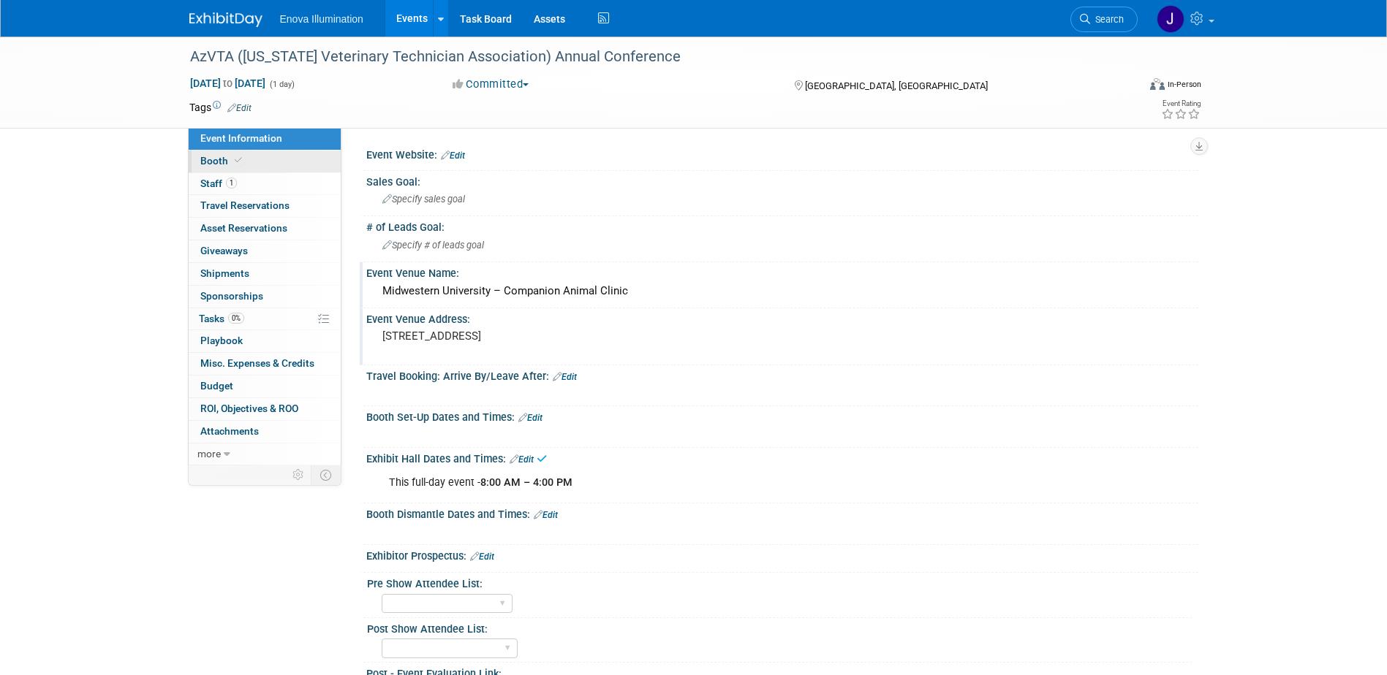
click at [262, 166] on link "Booth" at bounding box center [265, 162] width 152 height 22
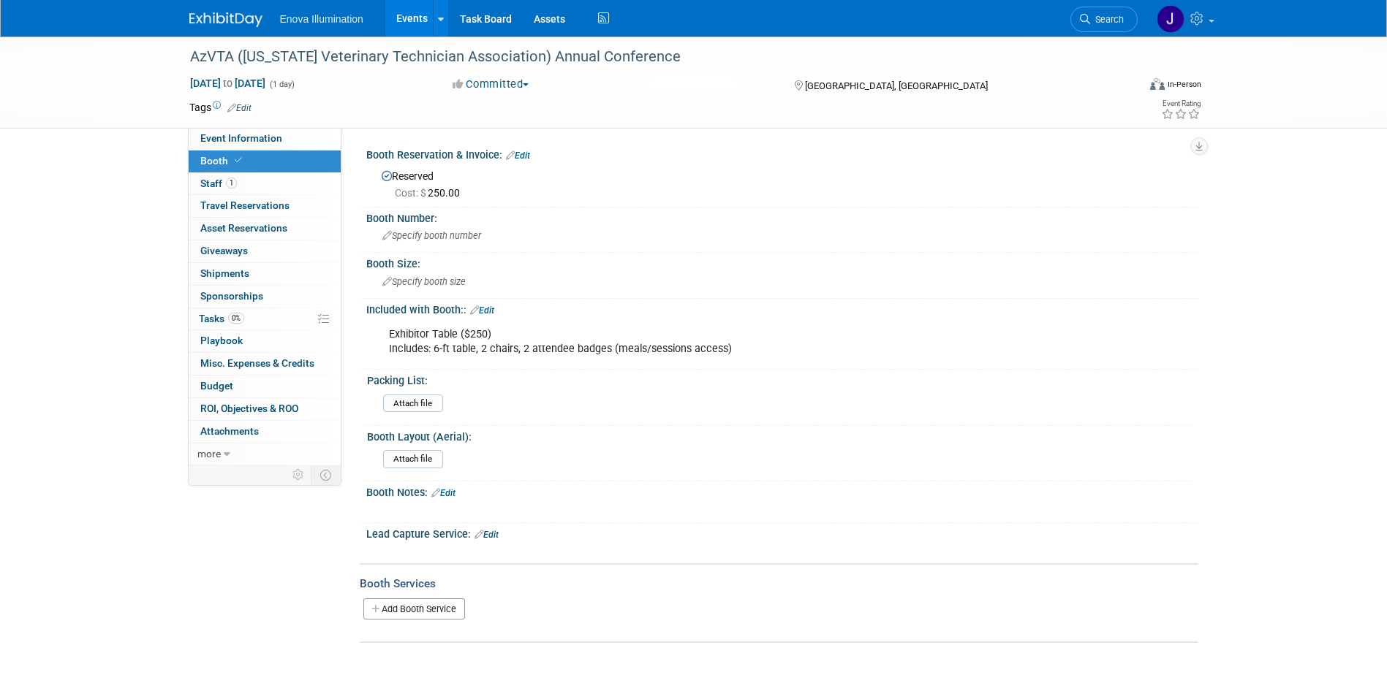
click at [527, 151] on link "Edit" at bounding box center [518, 156] width 24 height 10
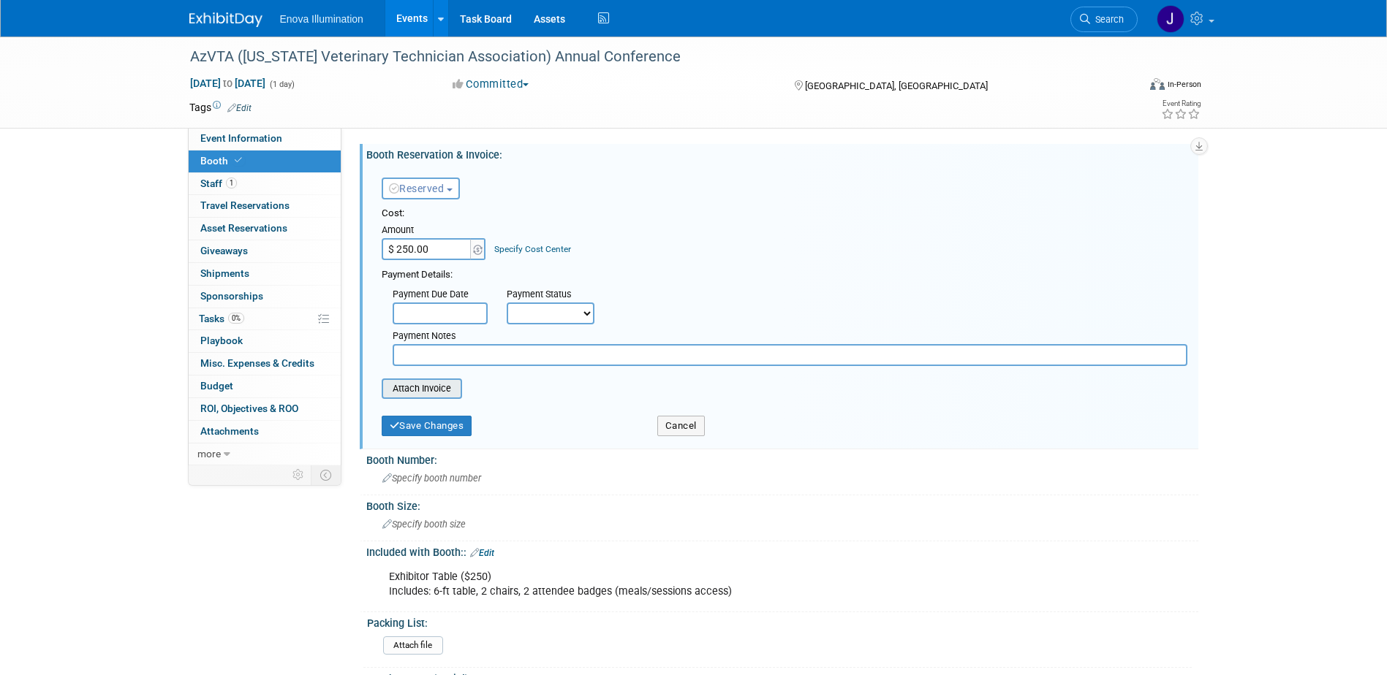
click at [431, 390] on input "file" at bounding box center [374, 389] width 174 height 18
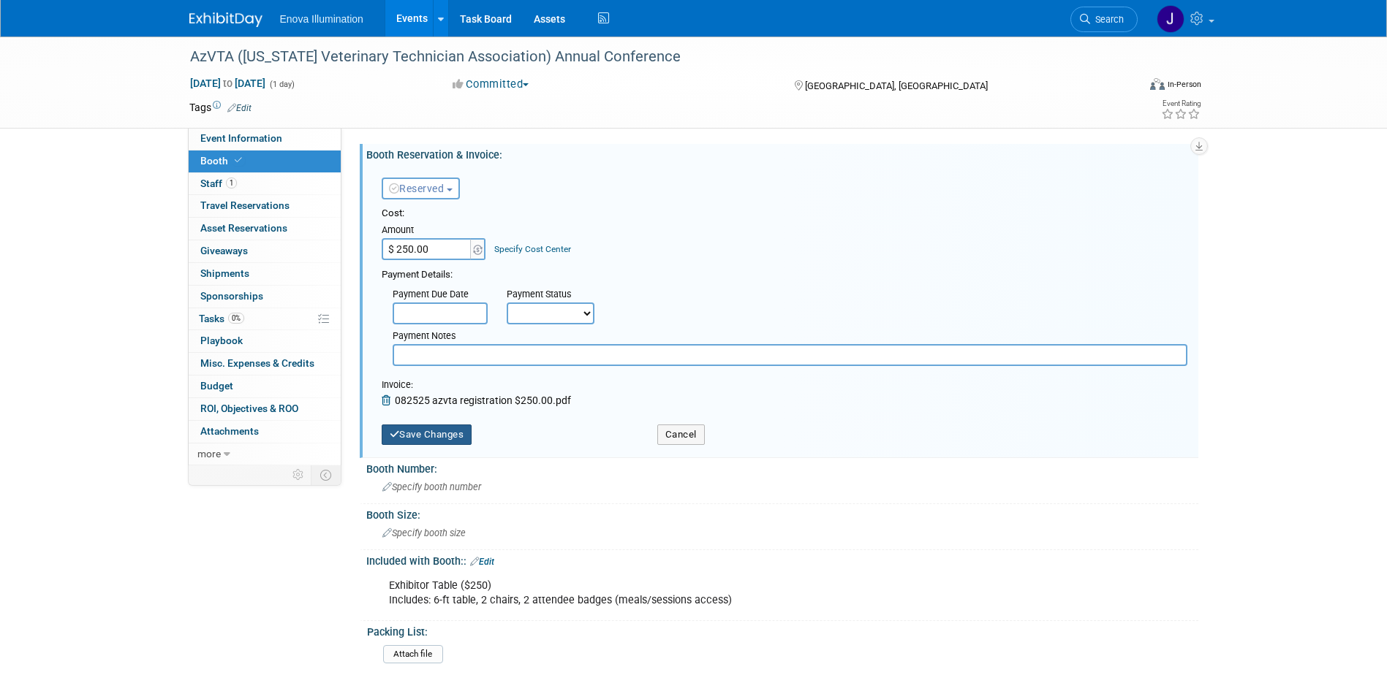
click at [433, 441] on button "Save Changes" at bounding box center [427, 435] width 91 height 20
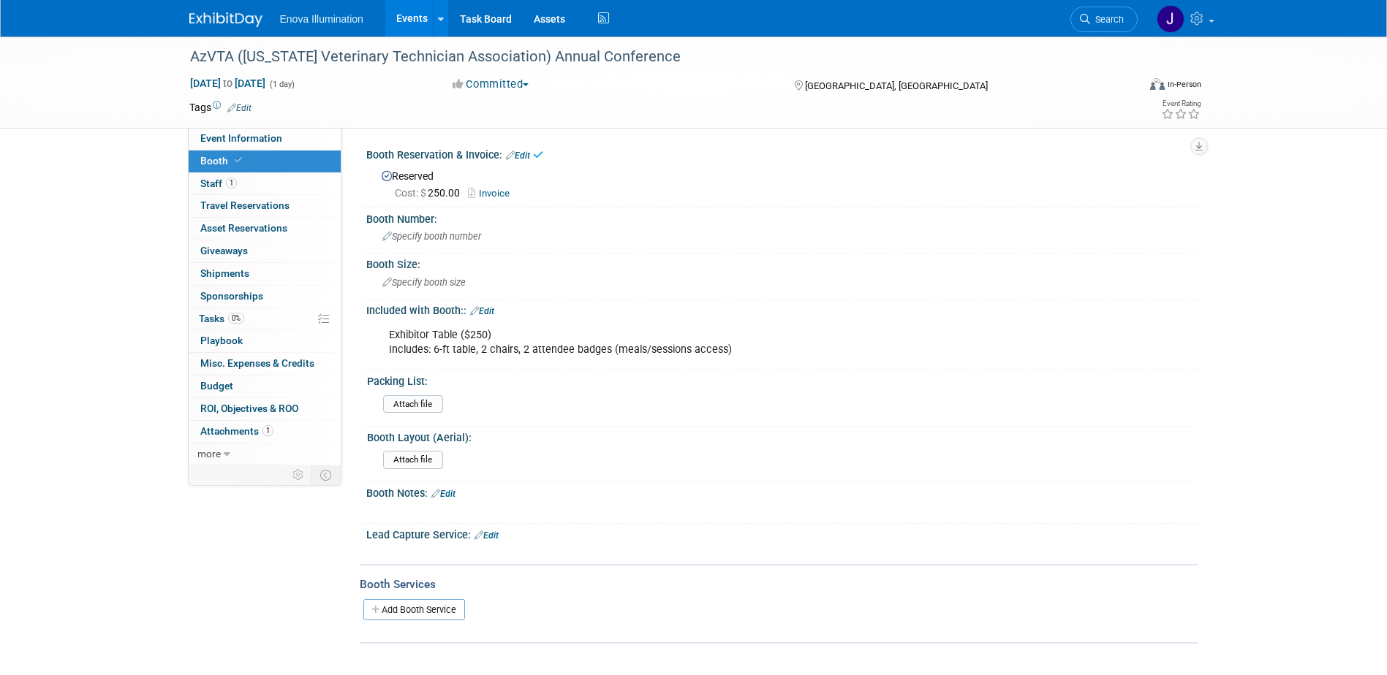
click at [492, 194] on link "Invoice" at bounding box center [492, 193] width 49 height 11
click at [1111, 15] on span "Search" at bounding box center [1107, 19] width 34 height 11
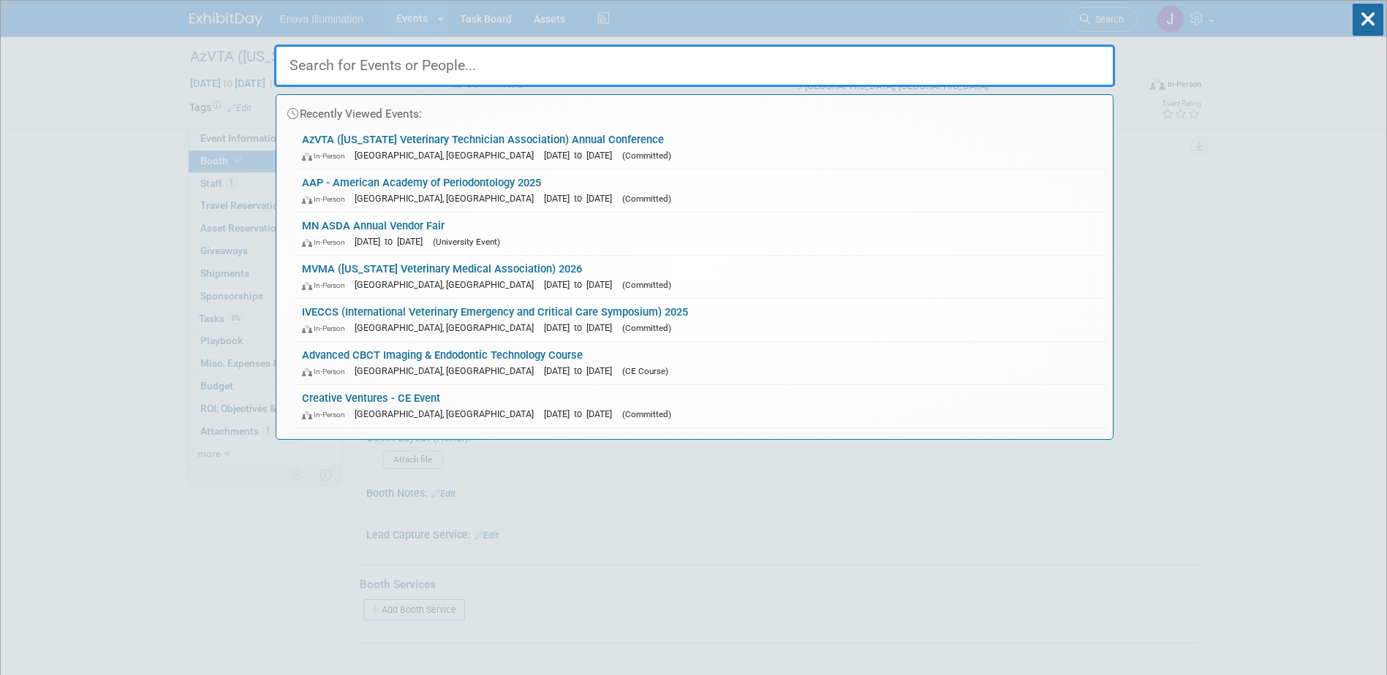
click at [750, 53] on input "text" at bounding box center [694, 66] width 841 height 42
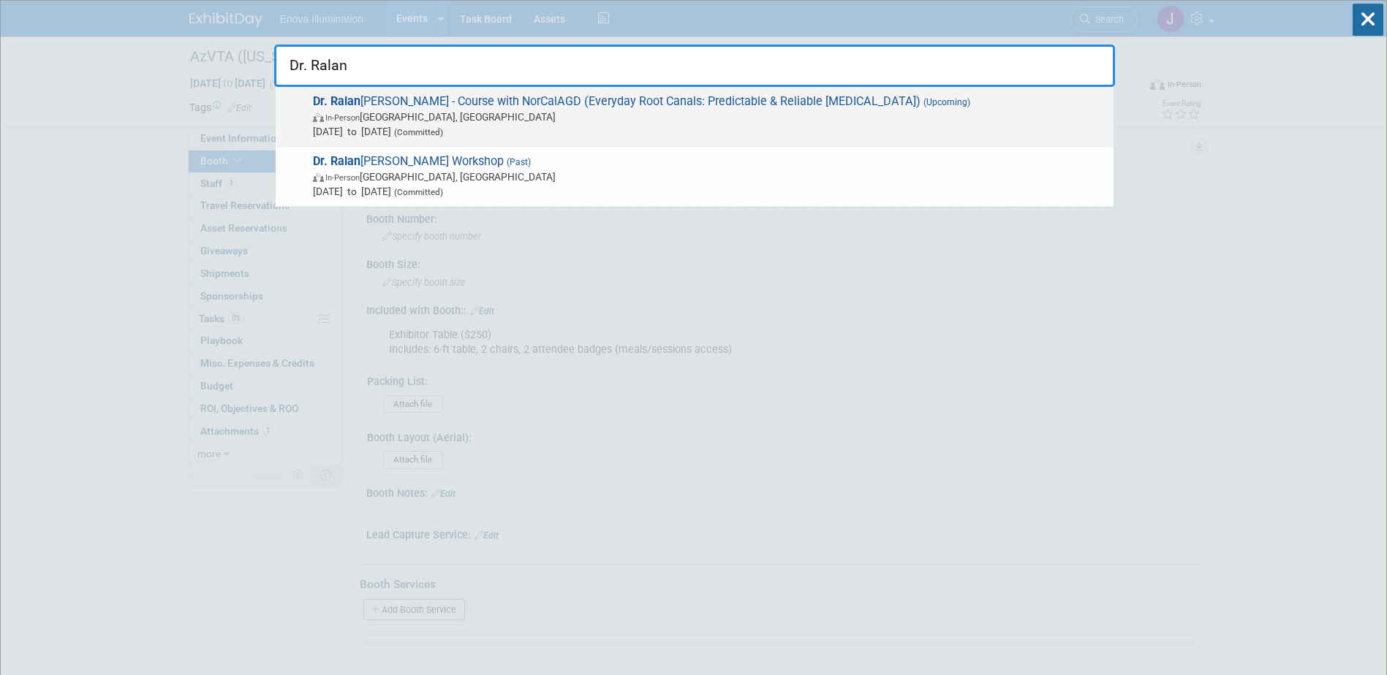
type input "Dr. Ralan"
click at [401, 118] on span "In-Person San Mateo, CA" at bounding box center [709, 117] width 793 height 15
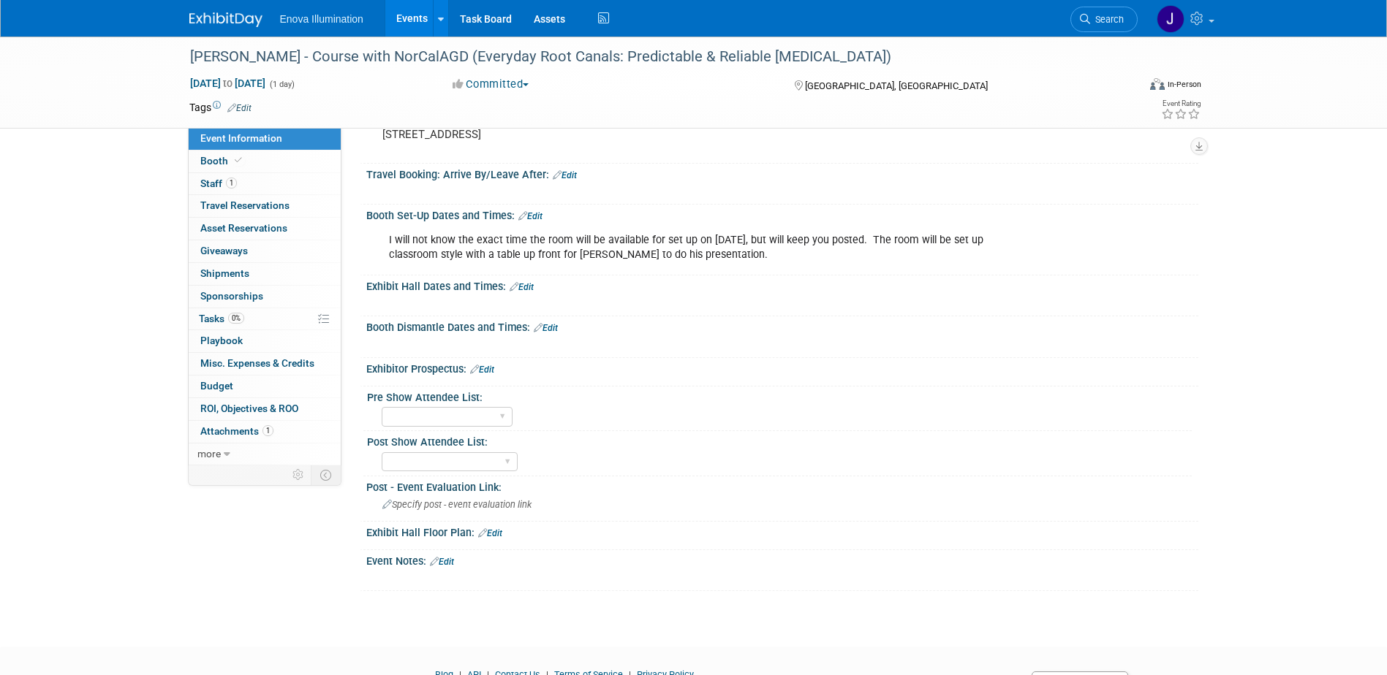
scroll to position [276, 0]
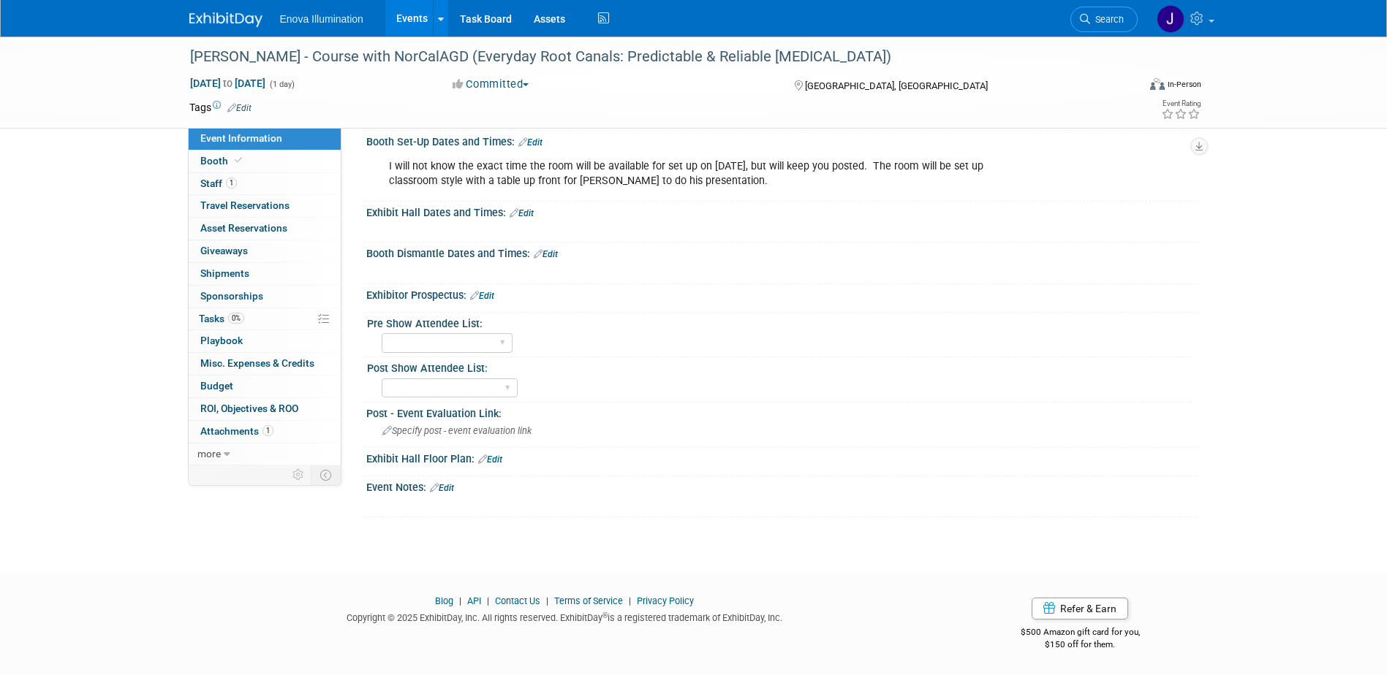
click at [450, 489] on link "Edit" at bounding box center [442, 488] width 24 height 10
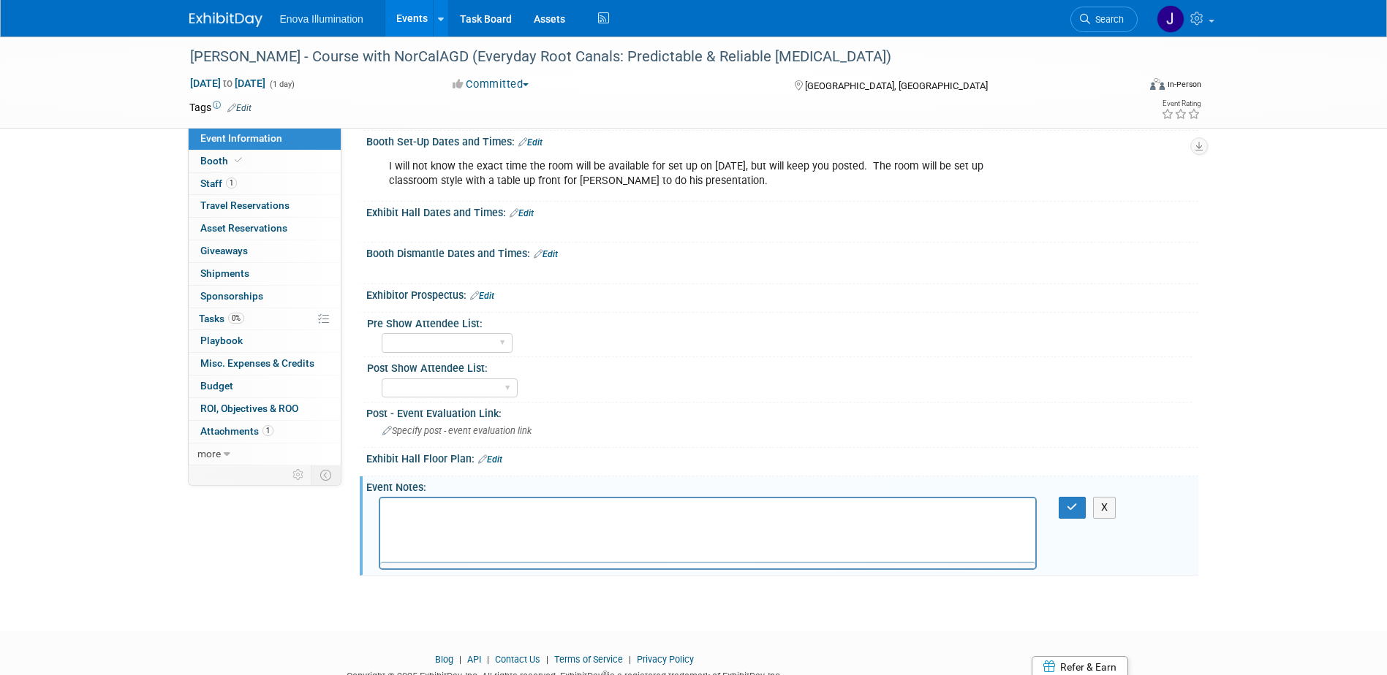
scroll to position [0, 0]
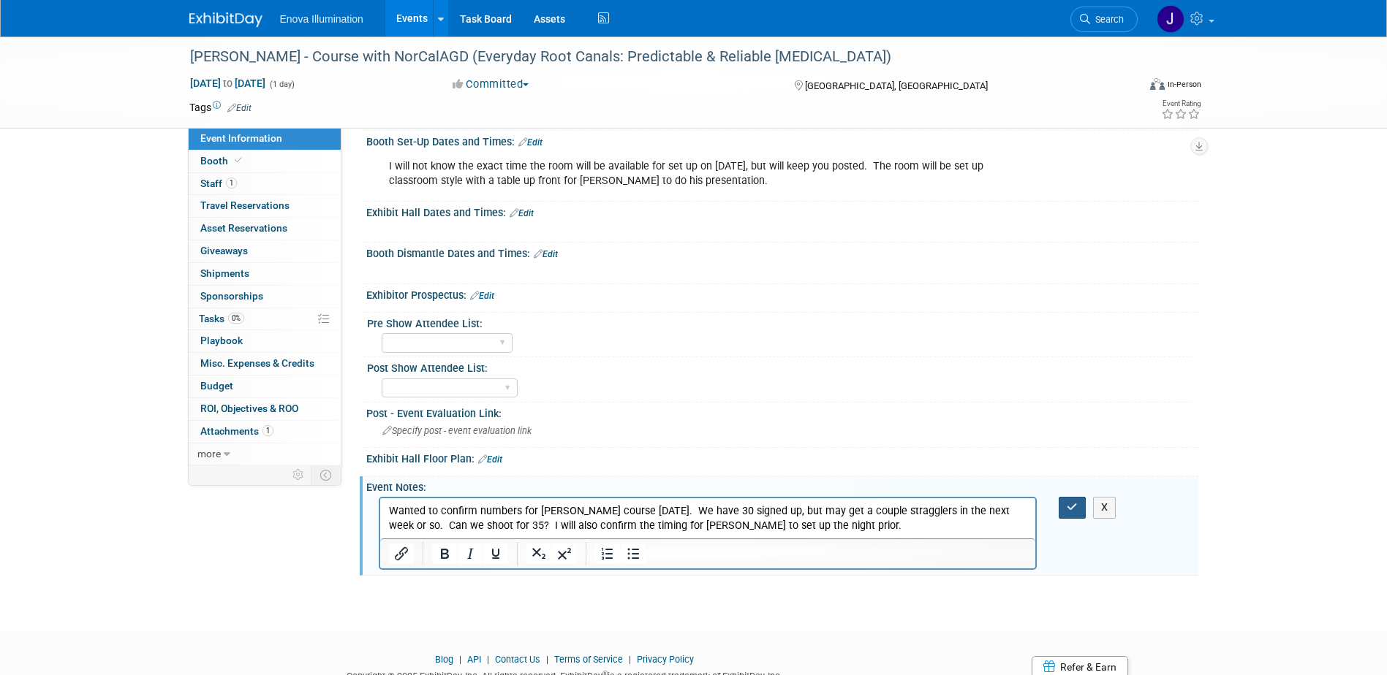
click at [1069, 505] on icon "button" at bounding box center [1071, 507] width 11 height 10
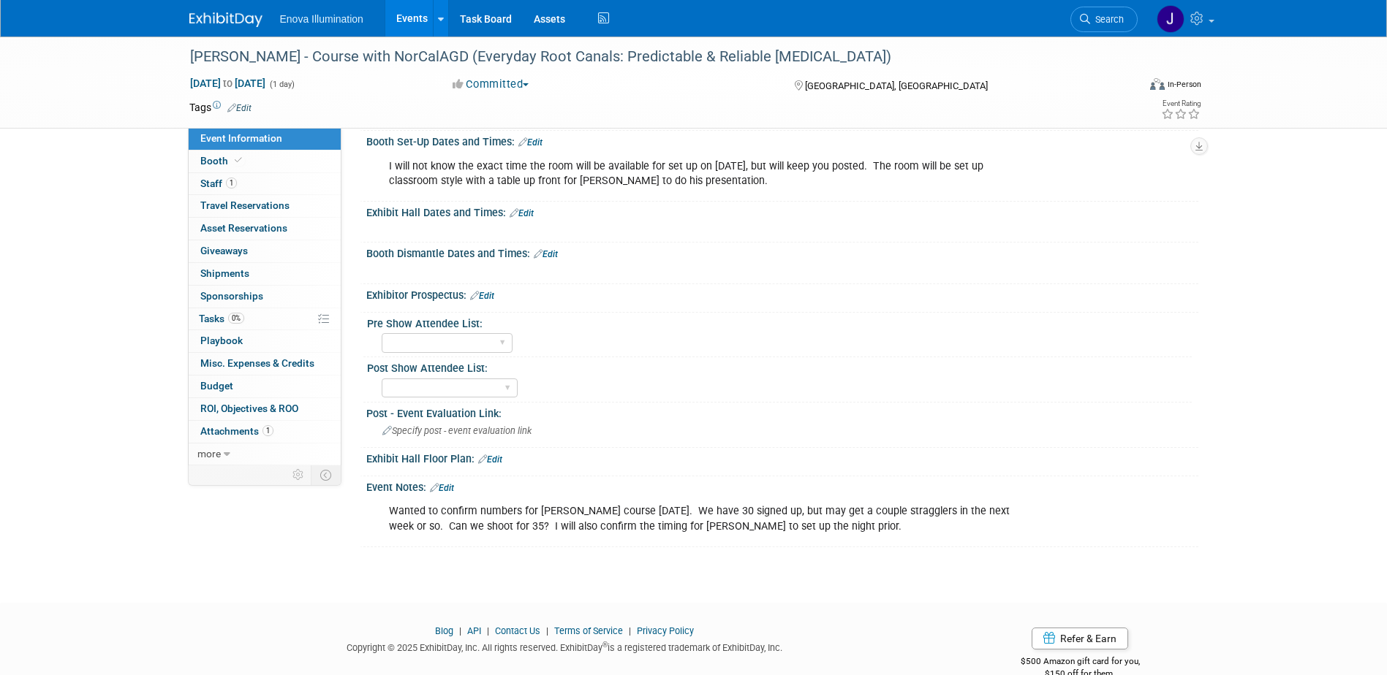
click at [1110, 23] on span "Search" at bounding box center [1107, 19] width 34 height 11
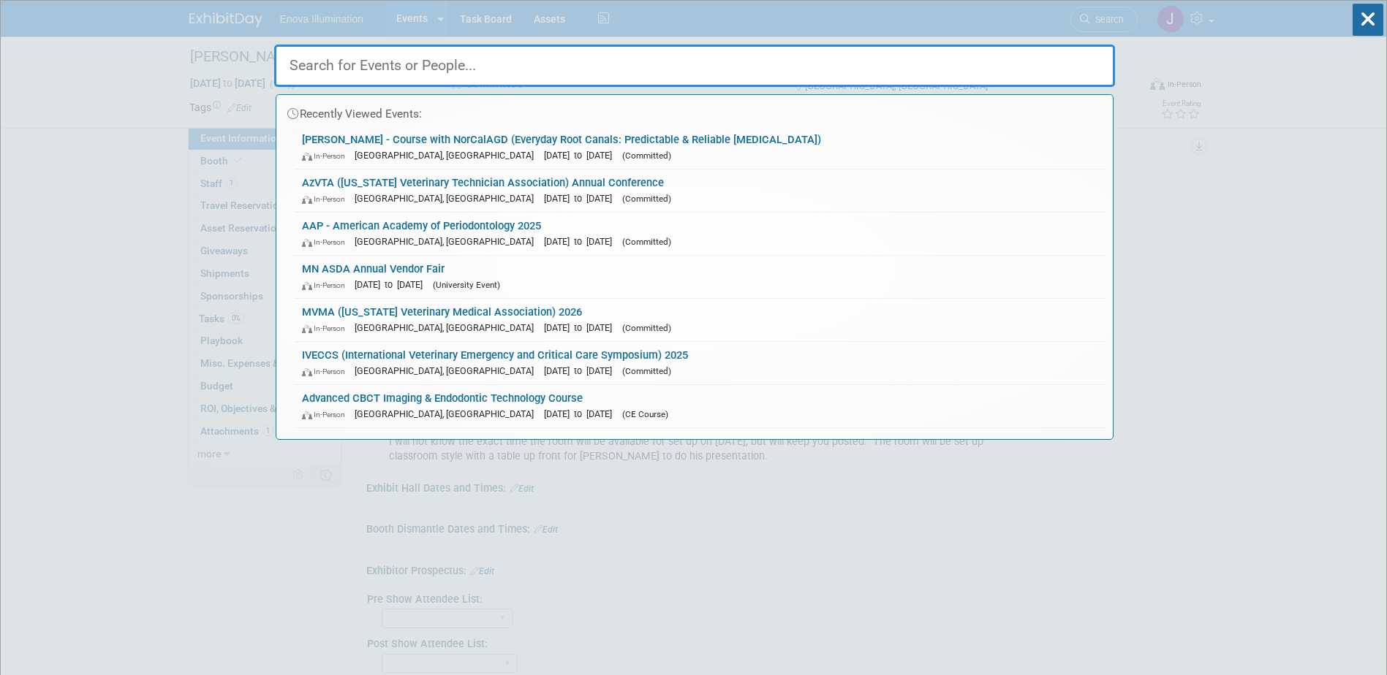
click at [1042, 73] on input "text" at bounding box center [694, 66] width 841 height 42
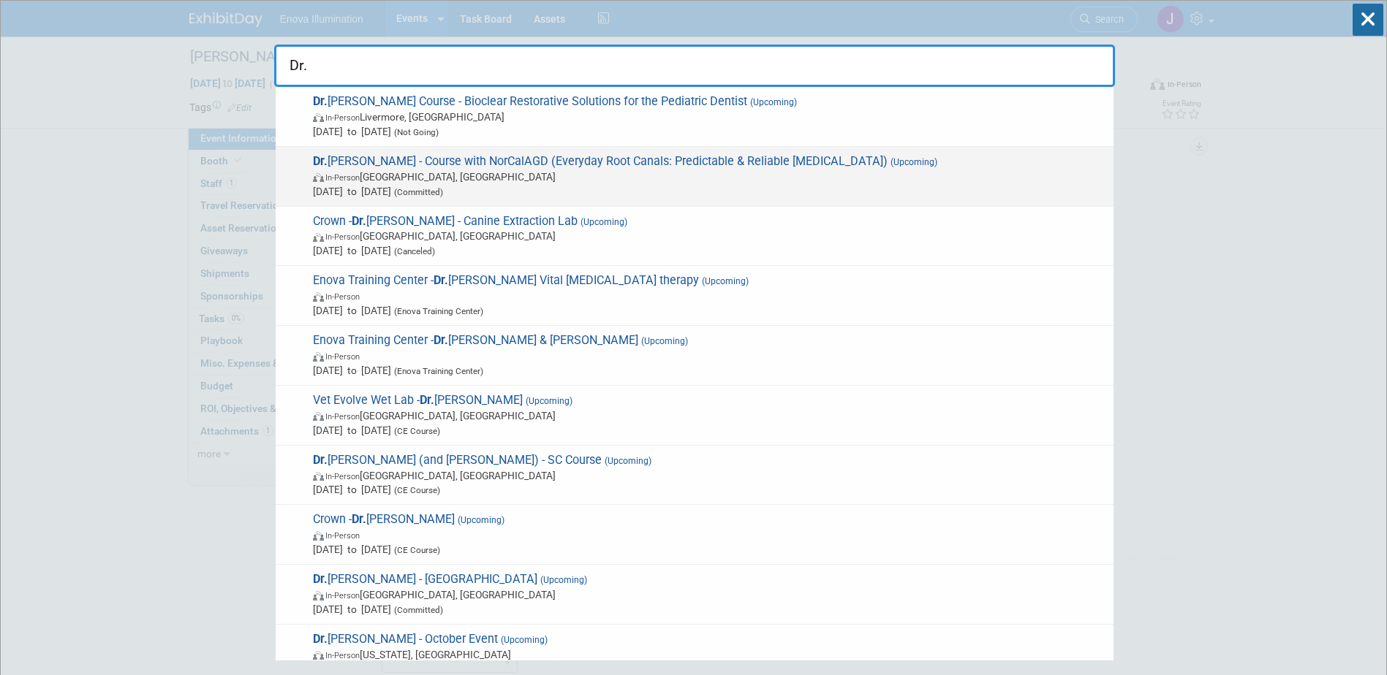
type input "Dr."
click at [360, 178] on span "In-Person" at bounding box center [342, 178] width 34 height 10
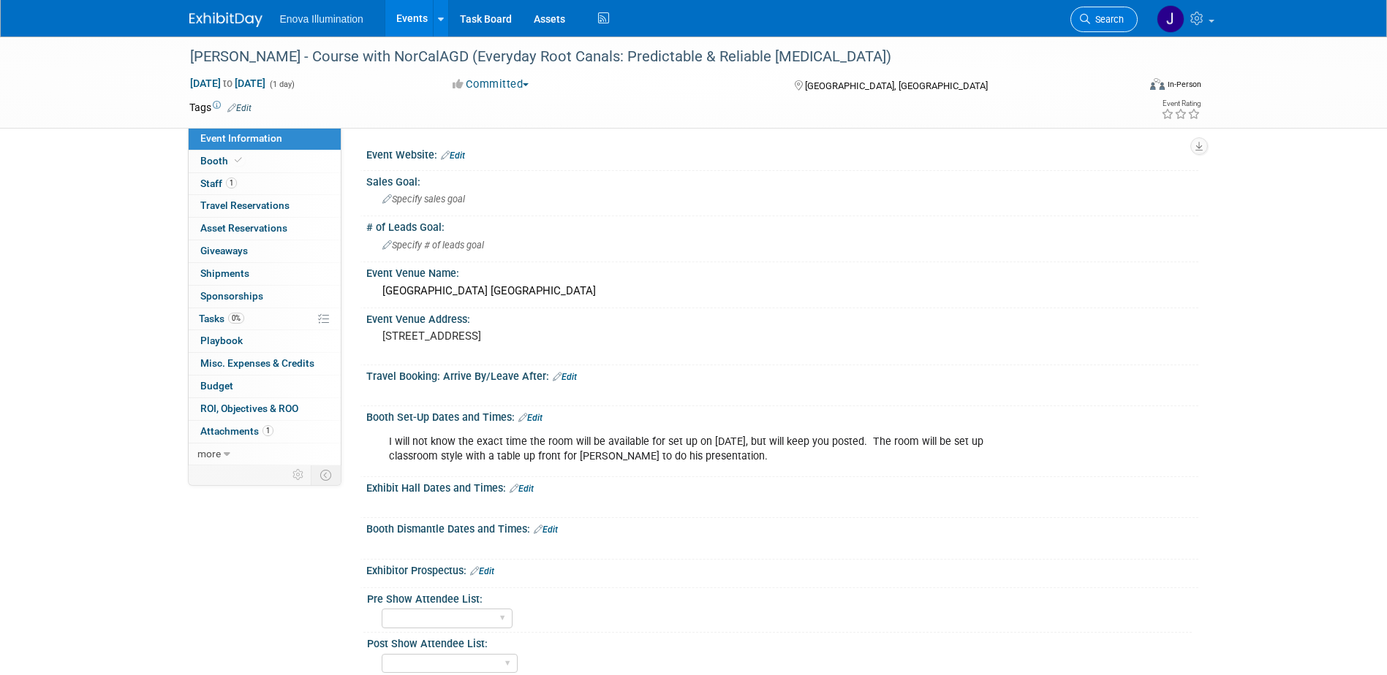
click at [1090, 18] on link "Search" at bounding box center [1103, 20] width 67 height 26
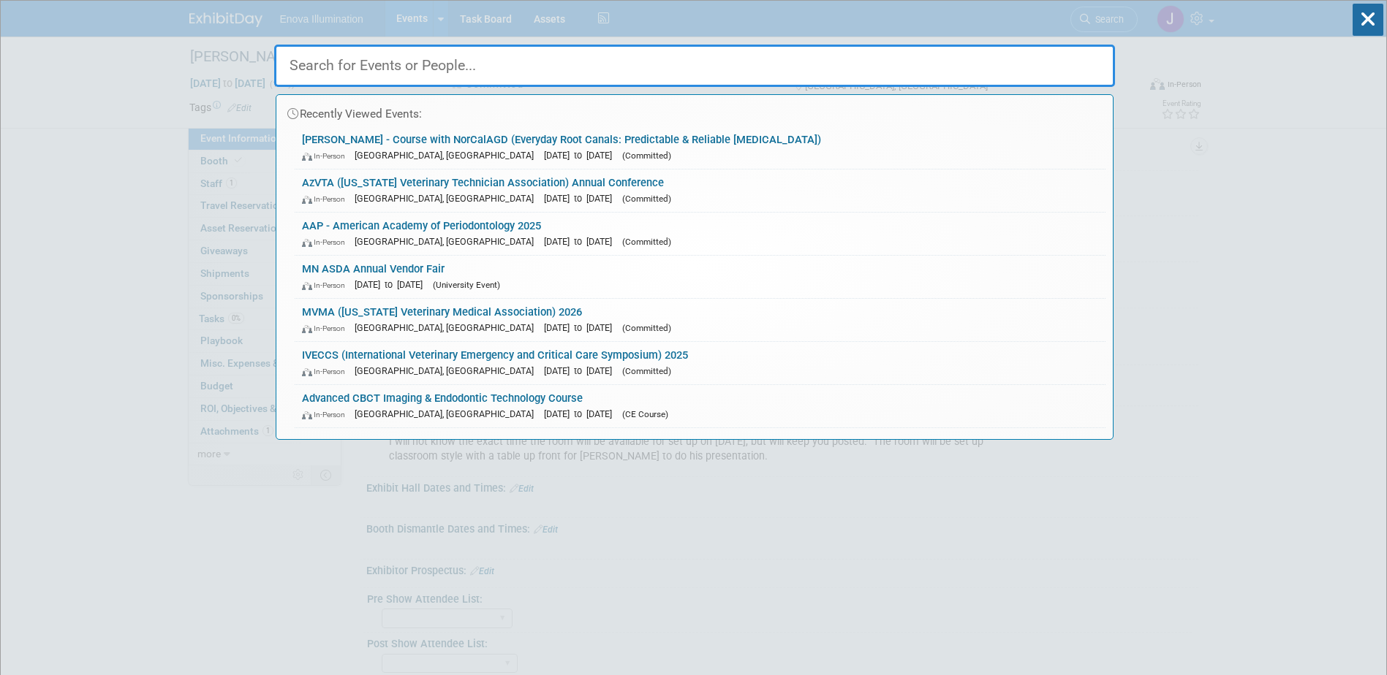
click at [901, 61] on input "text" at bounding box center [694, 66] width 841 height 42
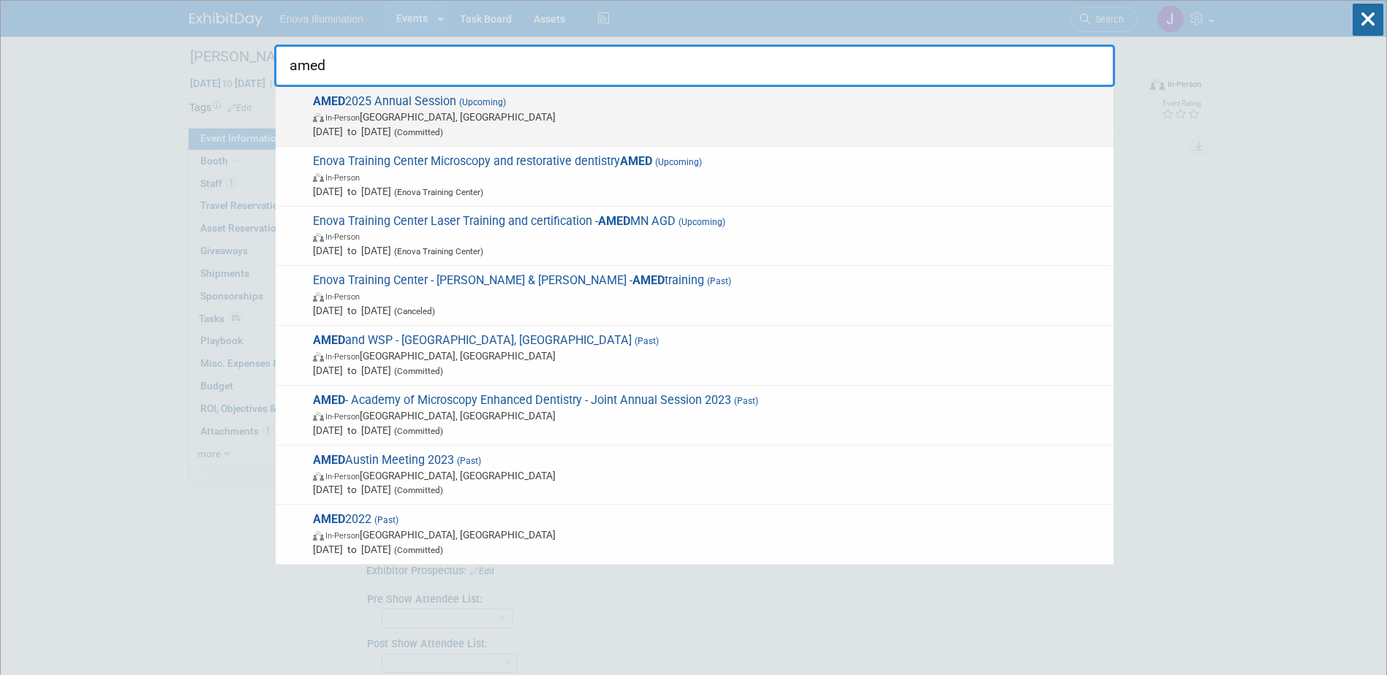
type input "amed"
click at [424, 102] on span "AMED 2025 Annual Session (Upcoming) In-Person [GEOGRAPHIC_DATA], [GEOGRAPHIC_DA…" at bounding box center [706, 116] width 797 height 45
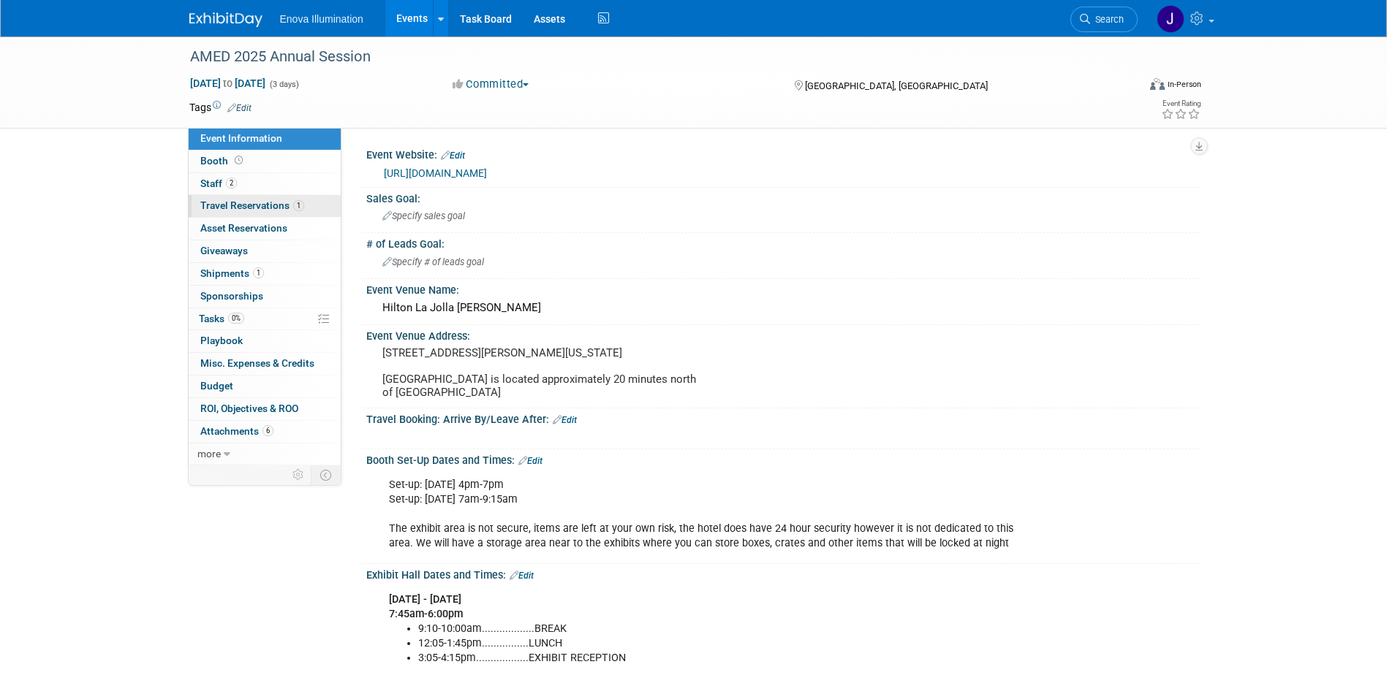
click at [243, 202] on span "Travel Reservations 1" at bounding box center [252, 206] width 104 height 12
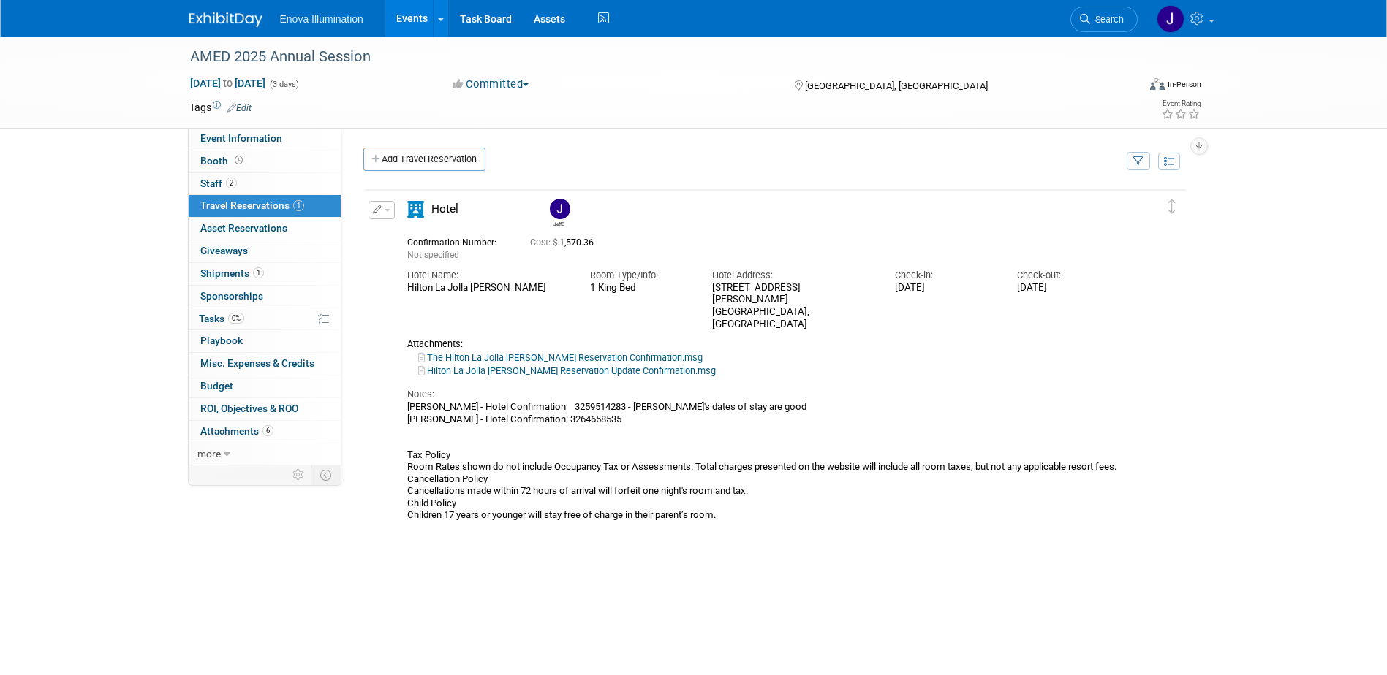
click at [390, 213] on button "button" at bounding box center [381, 210] width 26 height 18
click at [396, 232] on button "Edit Reservation" at bounding box center [431, 235] width 124 height 21
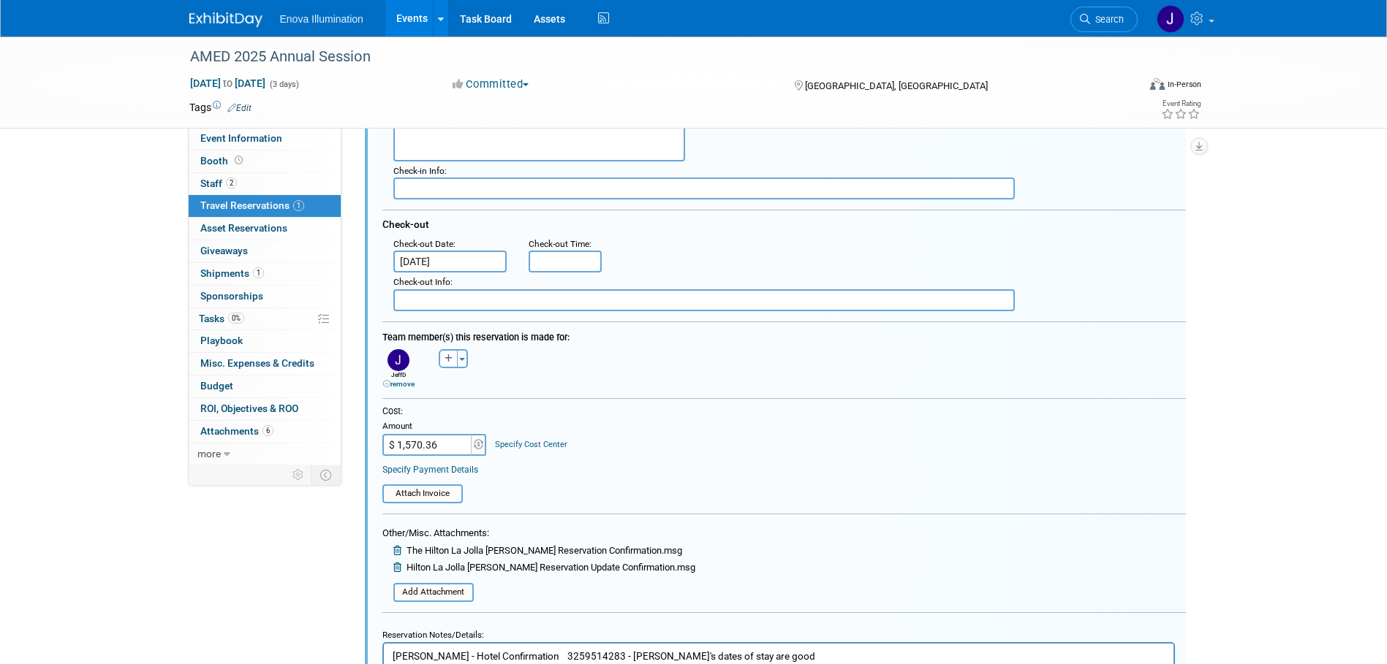
scroll to position [391, 0]
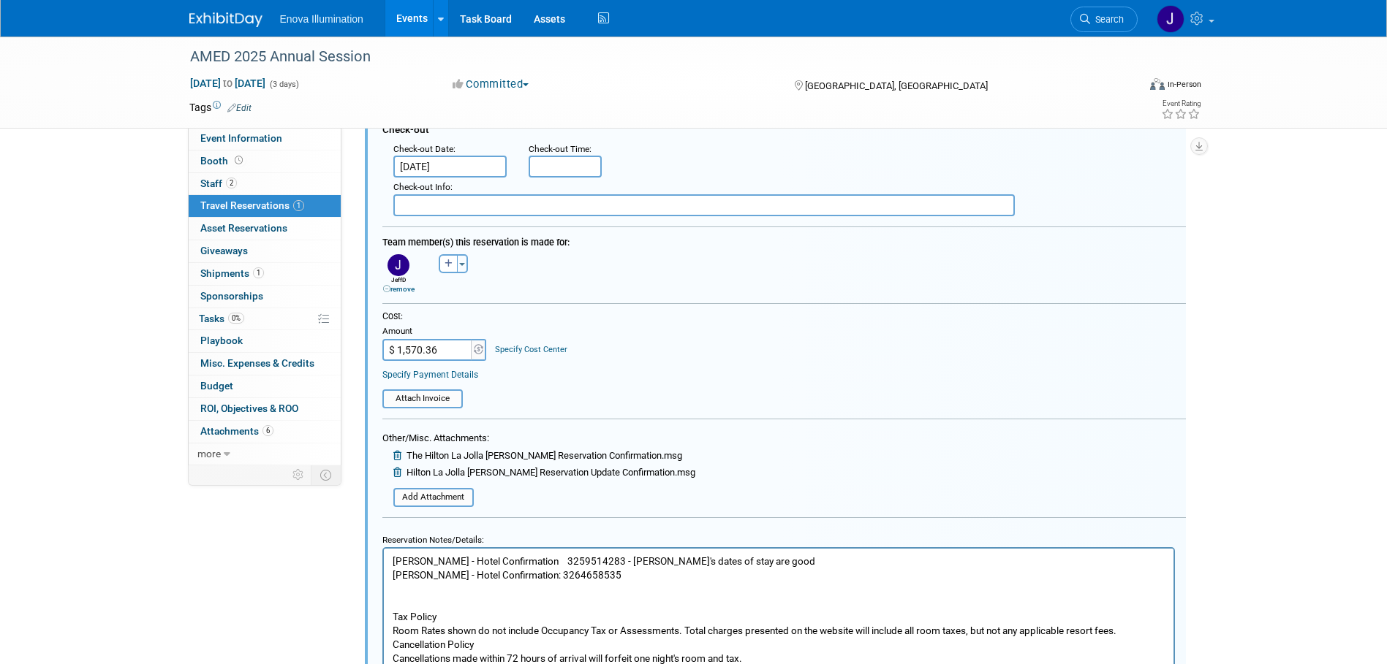
click at [647, 579] on p "[PERSON_NAME] - Hotel Confirmation 3259514283 - [PERSON_NAME]'s dates of stay a…" at bounding box center [778, 624] width 773 height 138
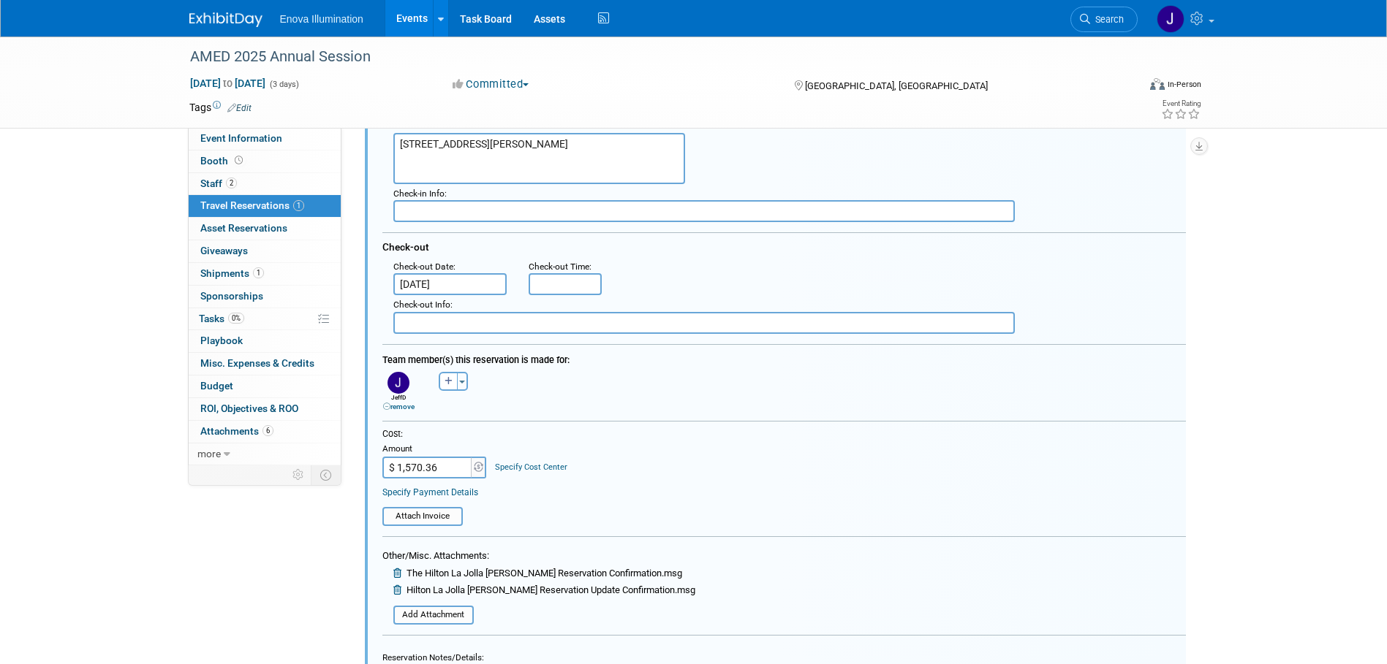
scroll to position [245, 0]
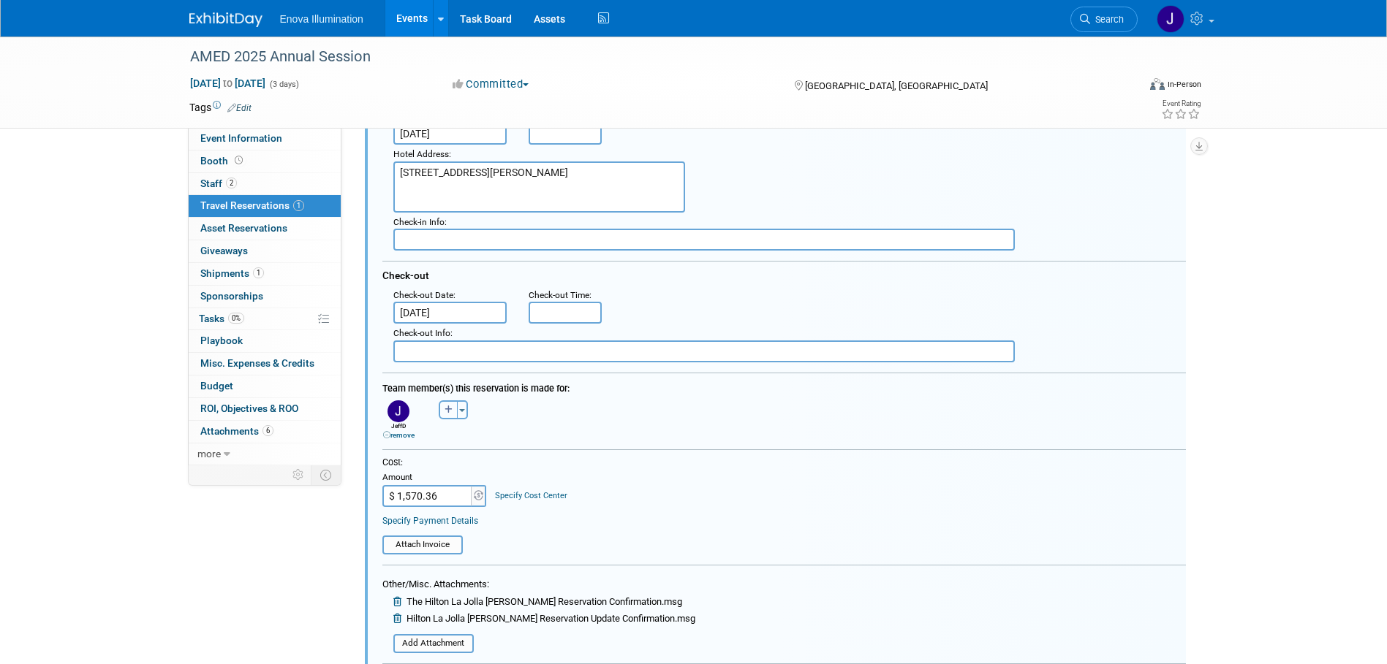
click at [452, 408] on icon "button" at bounding box center [448, 410] width 8 height 9
select select
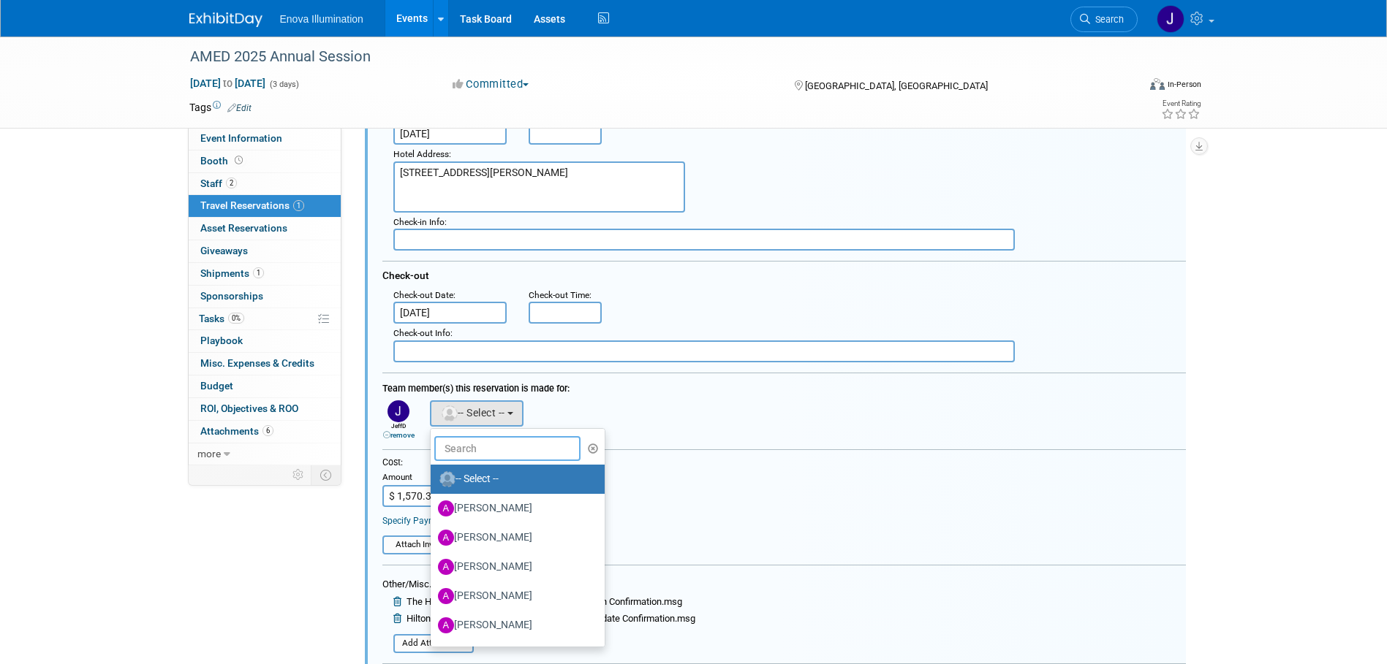
click at [469, 449] on input "text" at bounding box center [507, 448] width 146 height 25
type input "sa"
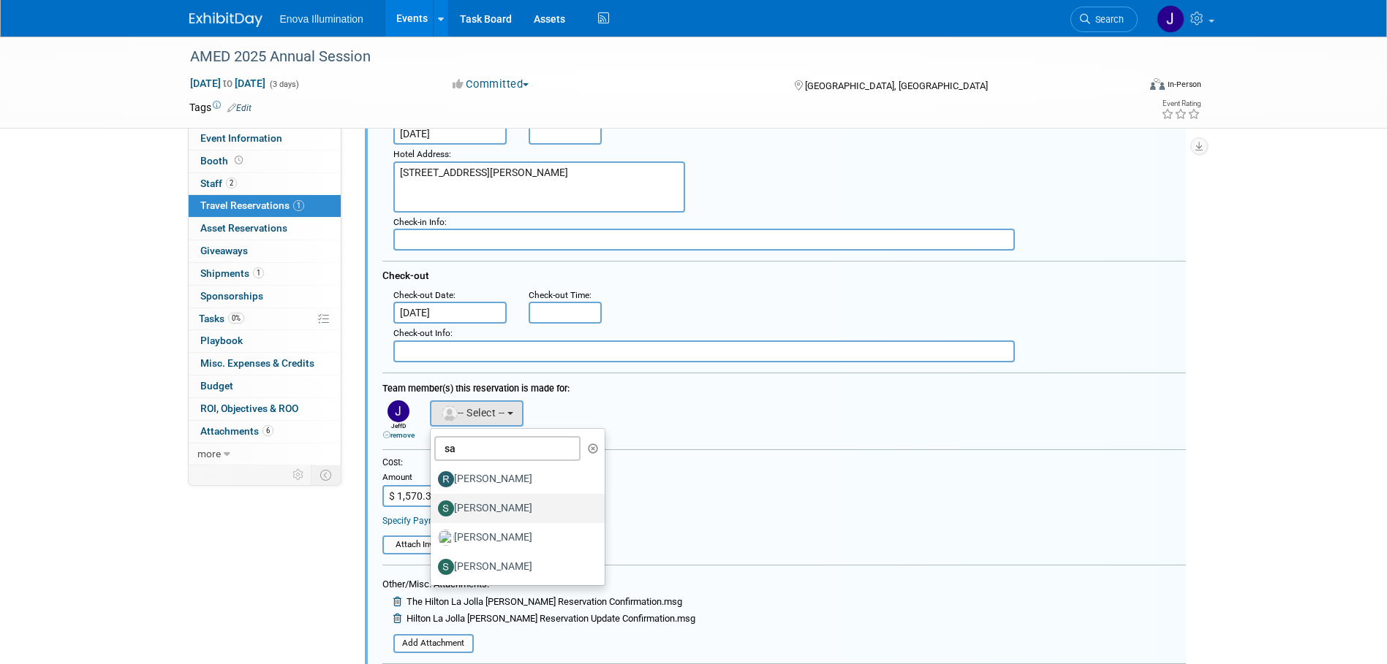
click at [484, 509] on label "[PERSON_NAME]" at bounding box center [514, 508] width 153 height 23
click at [433, 509] on input "[PERSON_NAME]" at bounding box center [428, 507] width 10 height 10
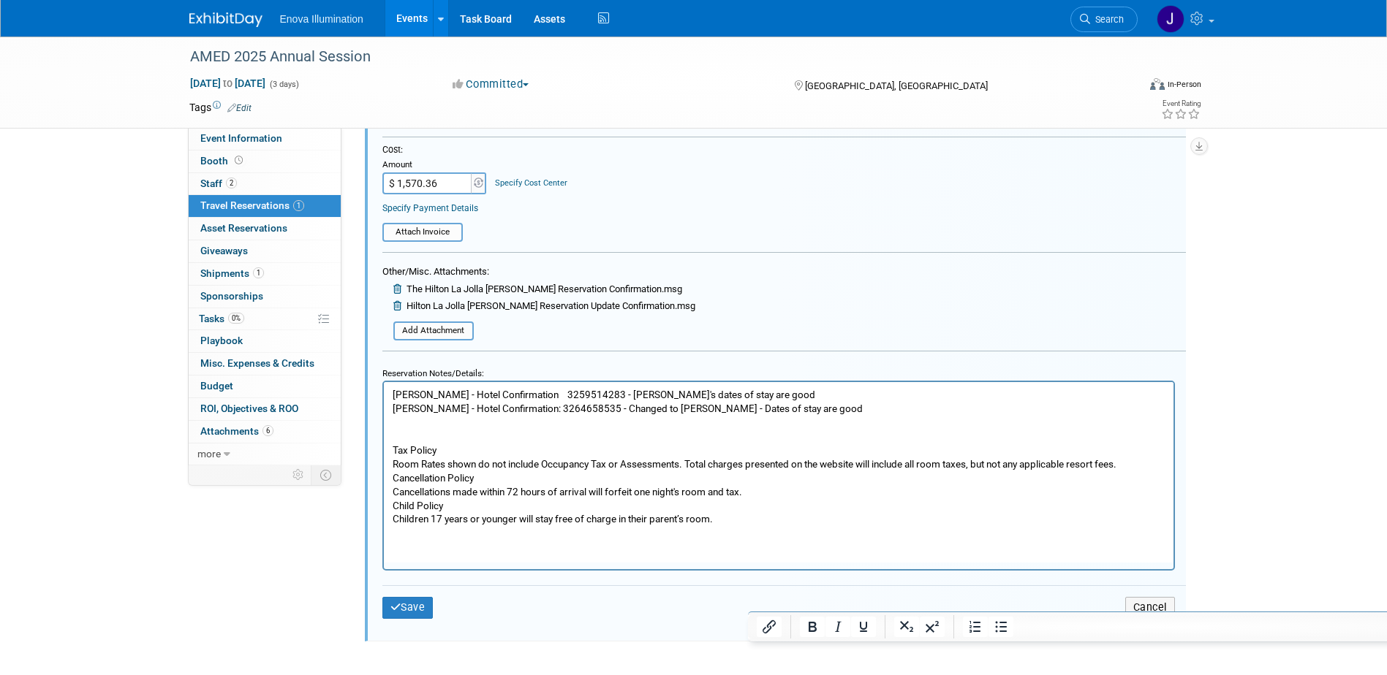
scroll to position [610, 0]
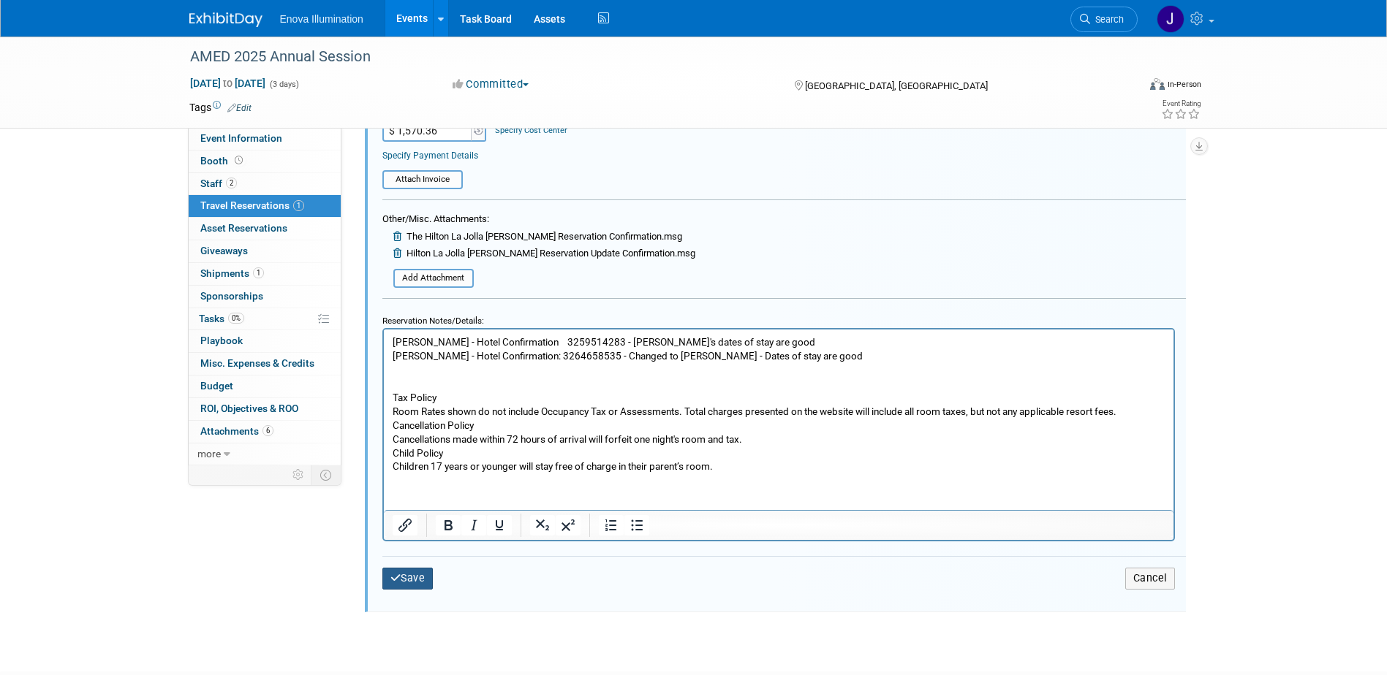
click at [425, 578] on button "Save" at bounding box center [407, 578] width 51 height 21
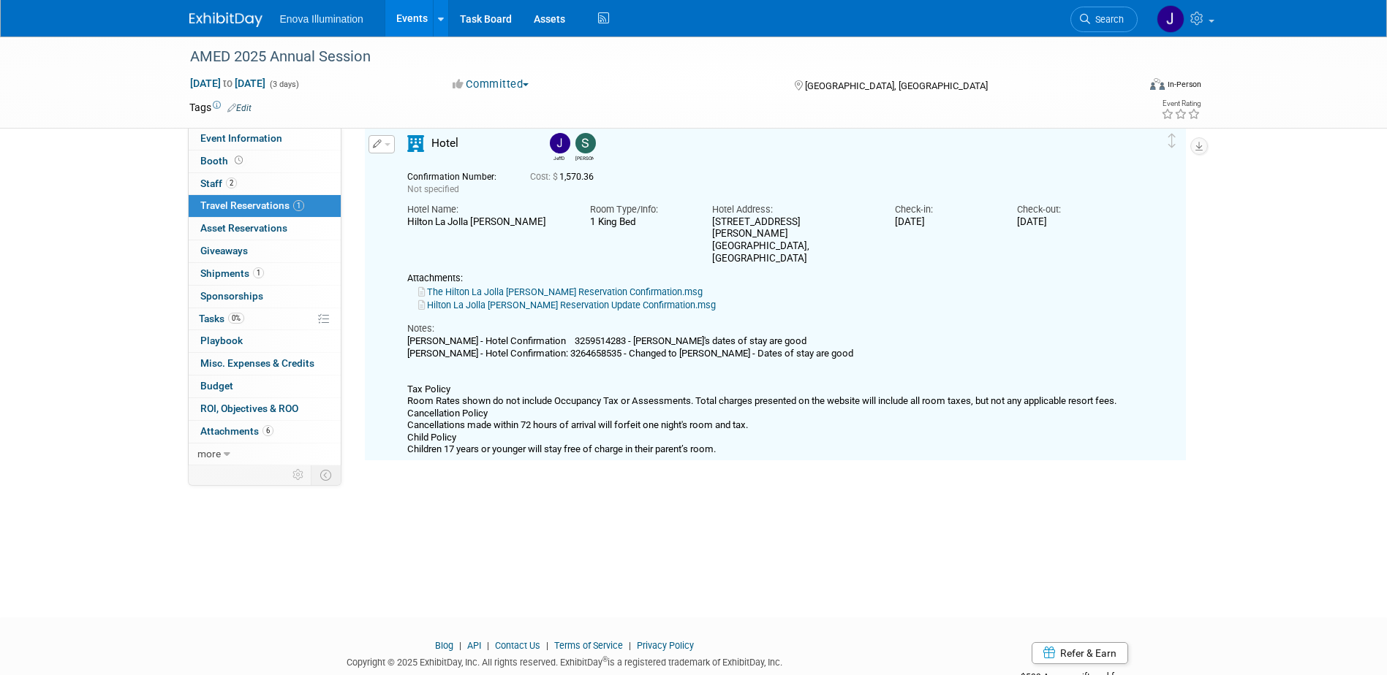
scroll to position [26, 0]
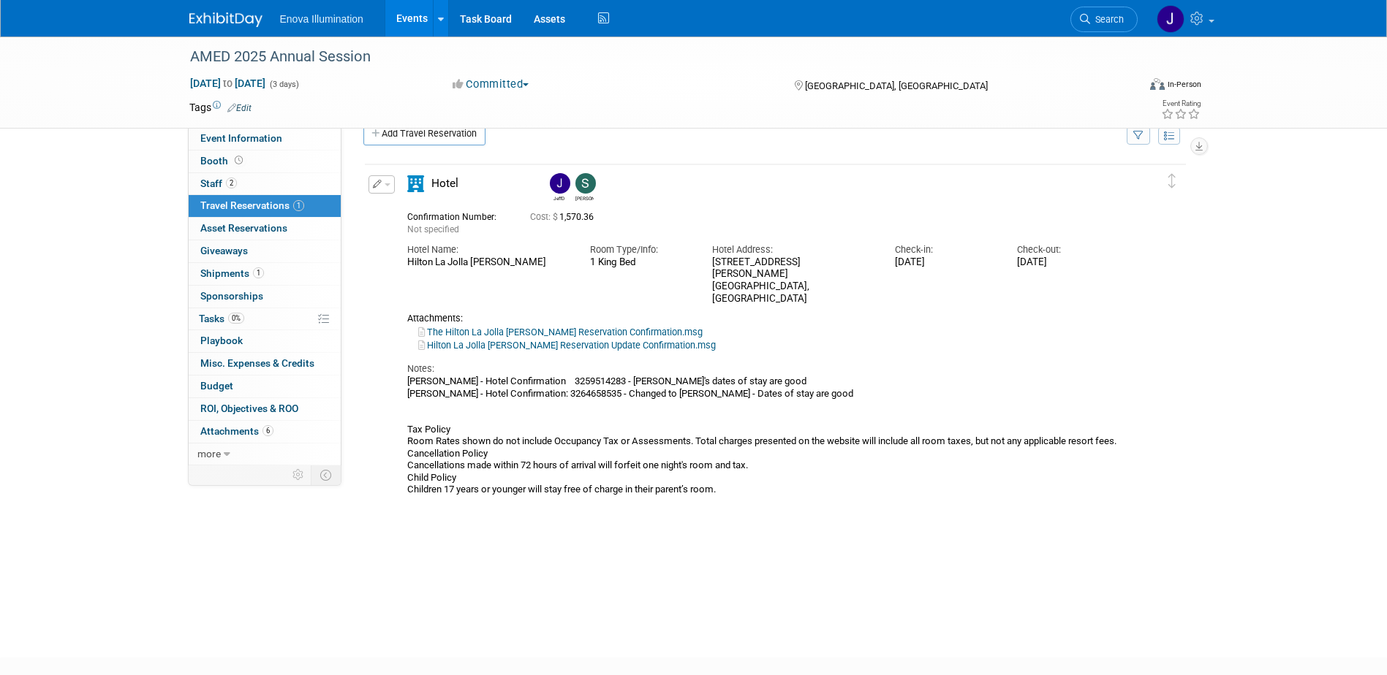
click at [380, 185] on icon "button" at bounding box center [378, 184] width 10 height 9
click at [390, 209] on button "Edit Reservation" at bounding box center [431, 210] width 124 height 21
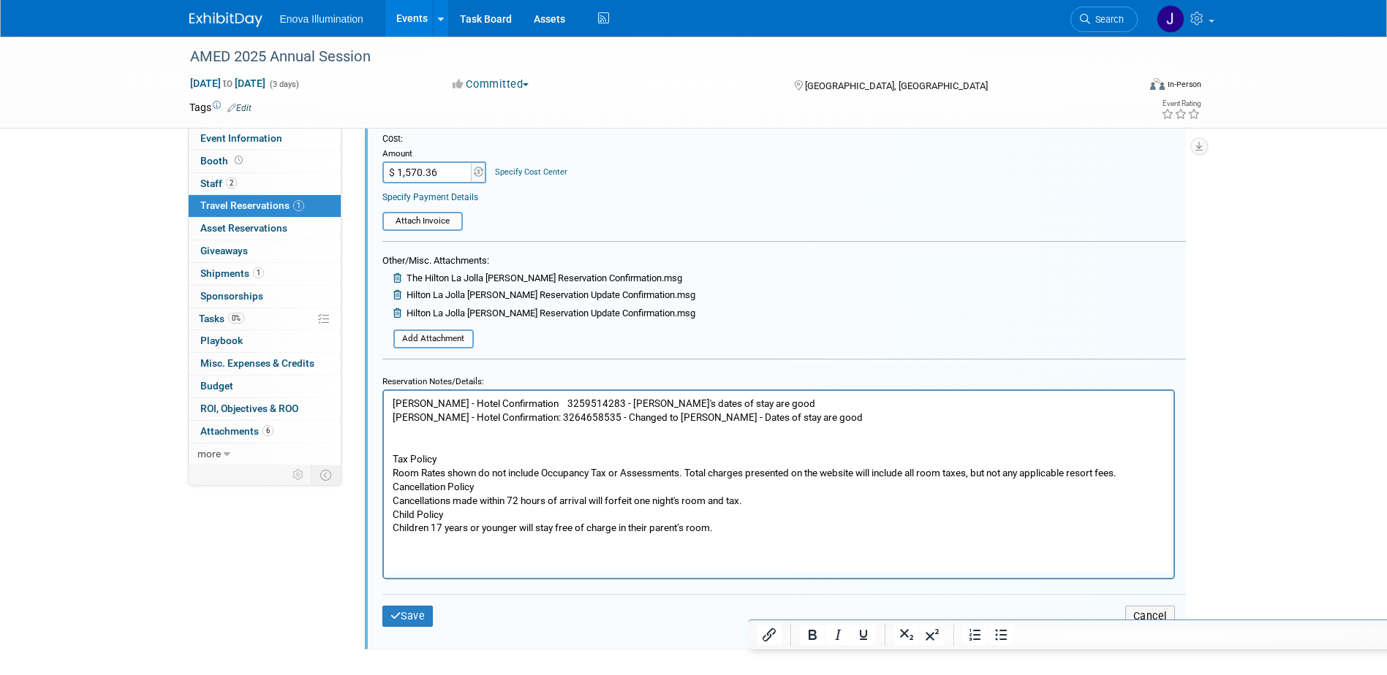
scroll to position [610, 0]
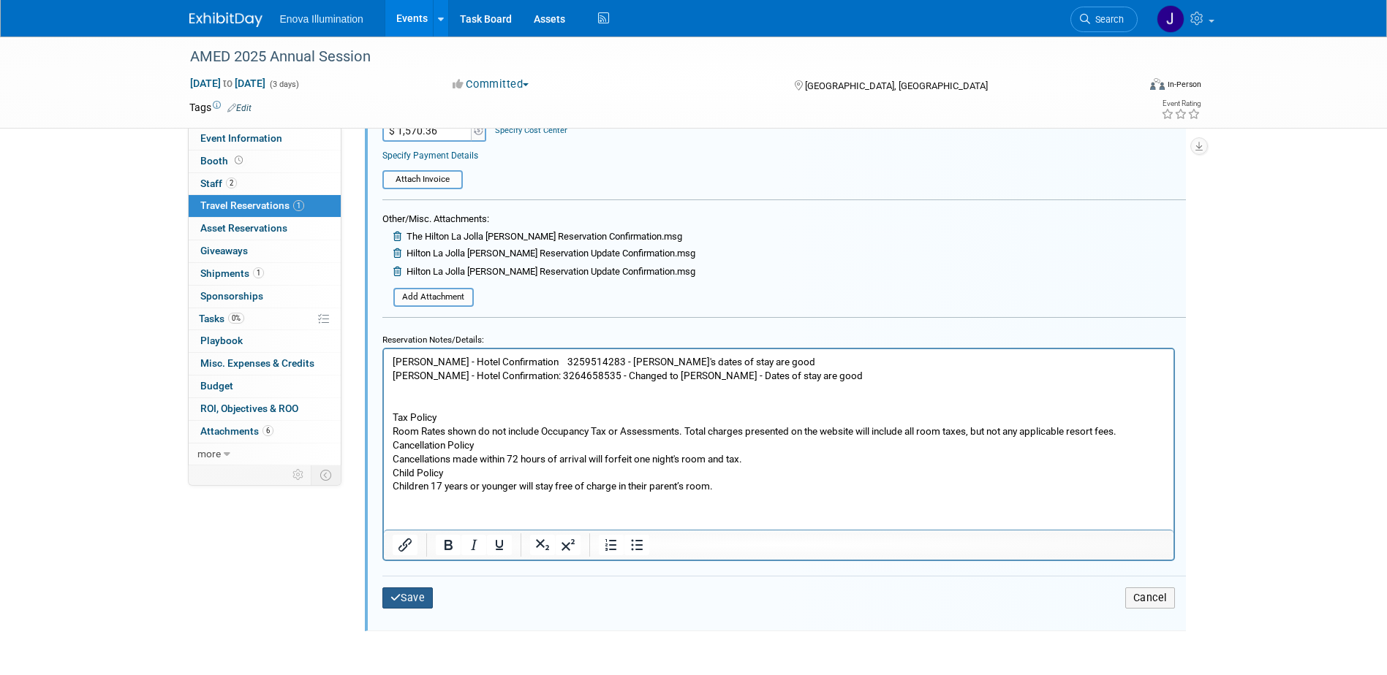
click at [424, 594] on button "Save" at bounding box center [407, 598] width 51 height 21
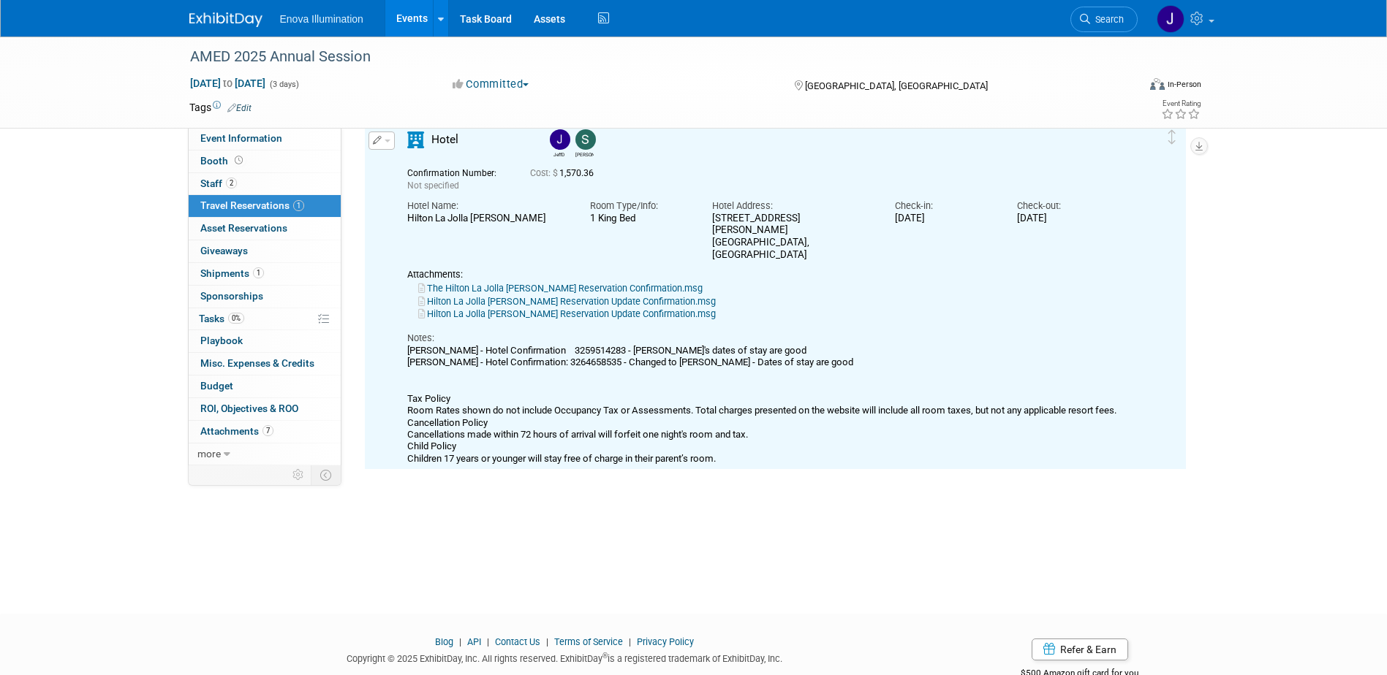
scroll to position [26, 0]
